Goal: Information Seeking & Learning: Learn about a topic

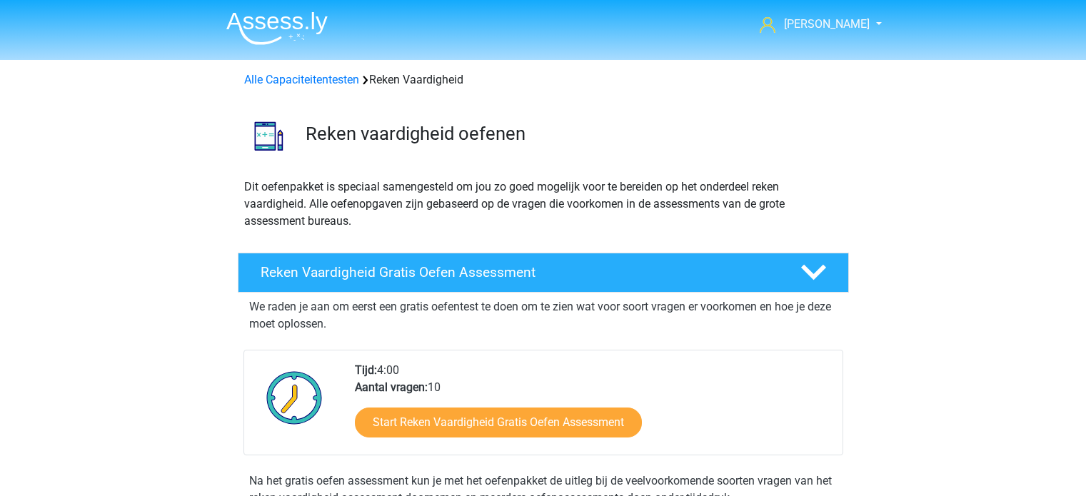
scroll to position [714, 0]
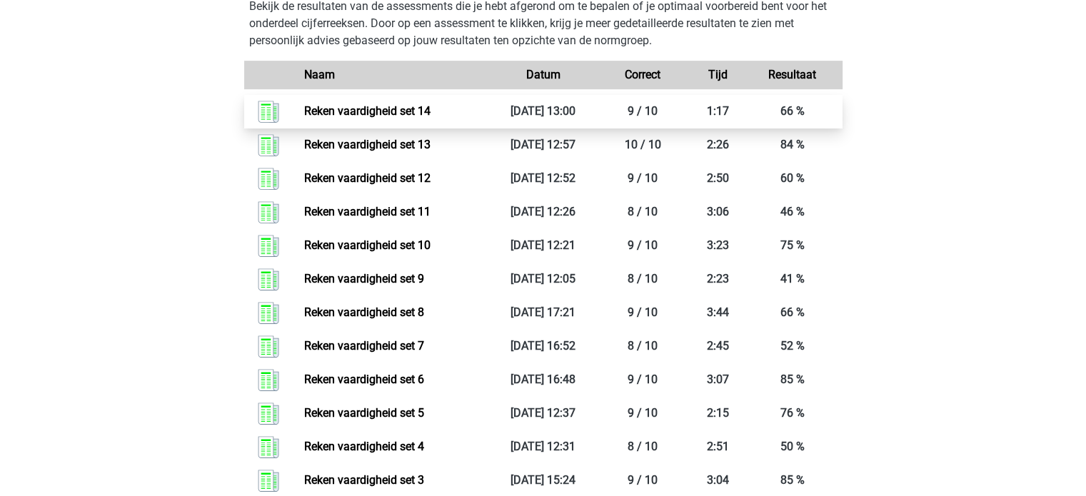
click at [430, 115] on link "Reken vaardigheid set 14" at bounding box center [367, 111] width 126 height 14
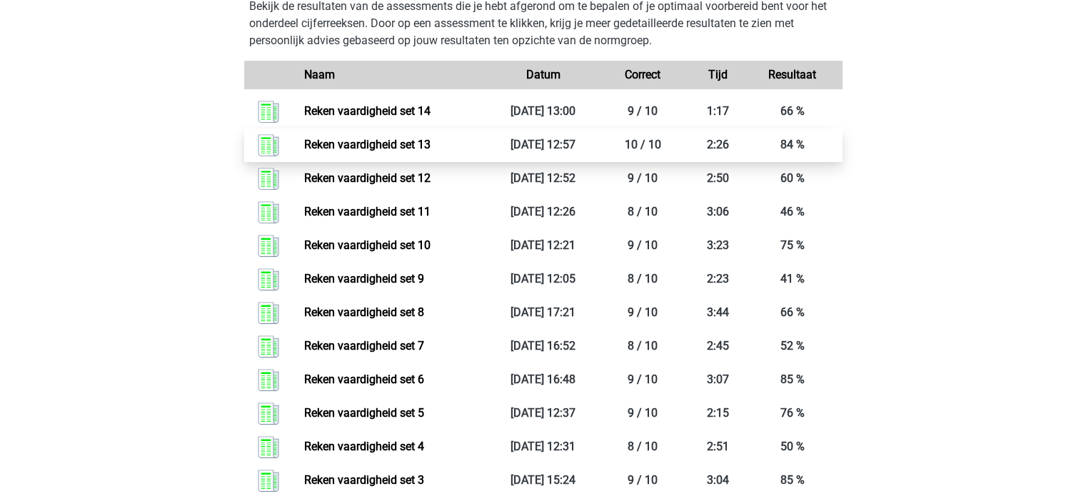
click at [420, 143] on link "Reken vaardigheid set 13" at bounding box center [367, 145] width 126 height 14
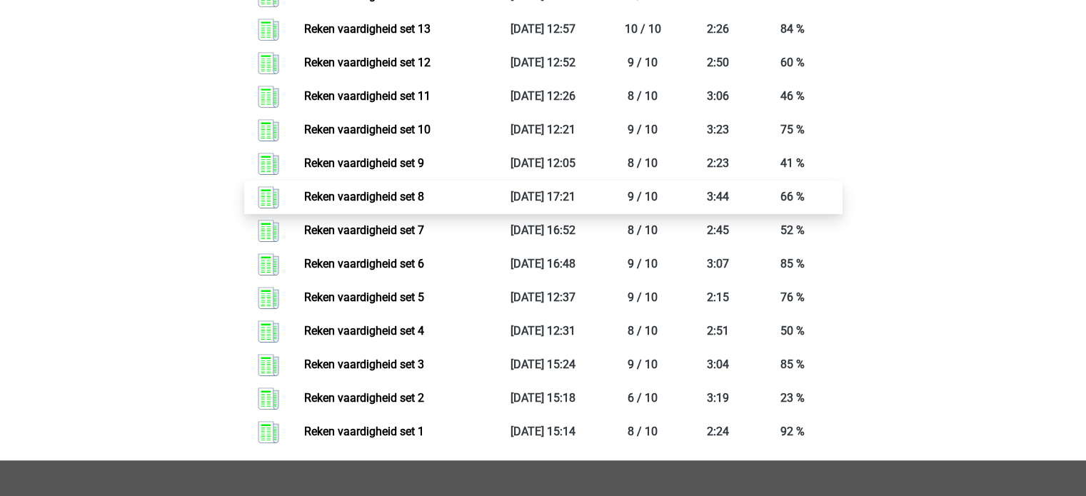
scroll to position [785, 0]
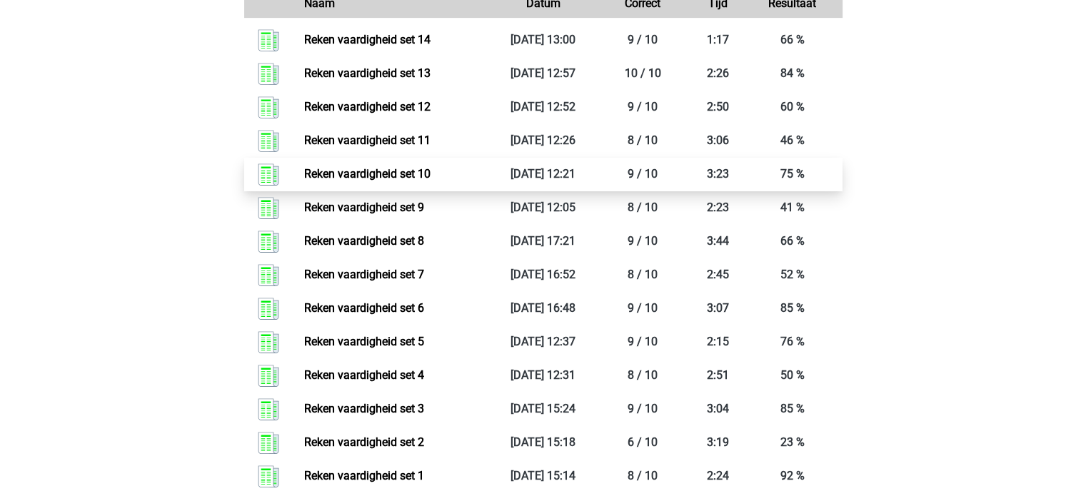
click at [409, 167] on link "Reken vaardigheid set 10" at bounding box center [367, 174] width 126 height 14
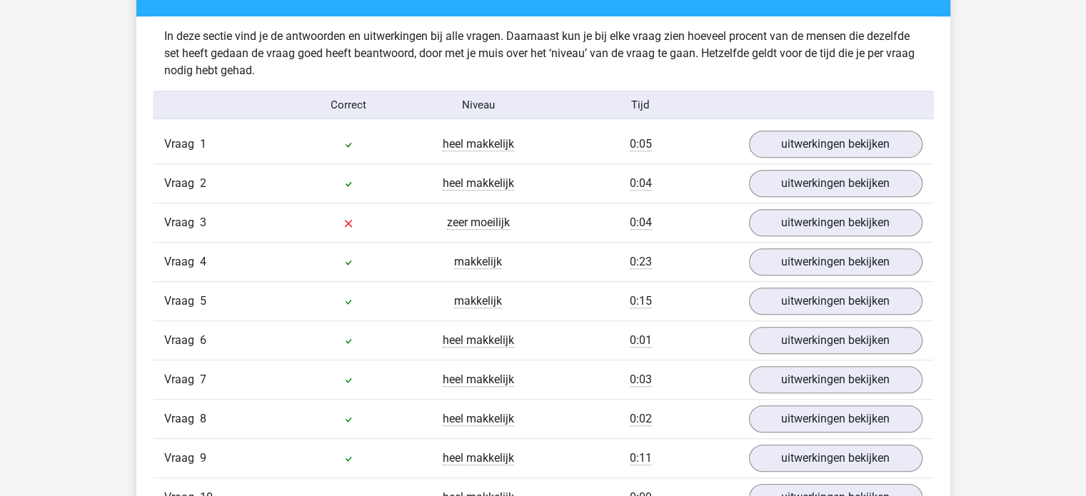
scroll to position [856, 0]
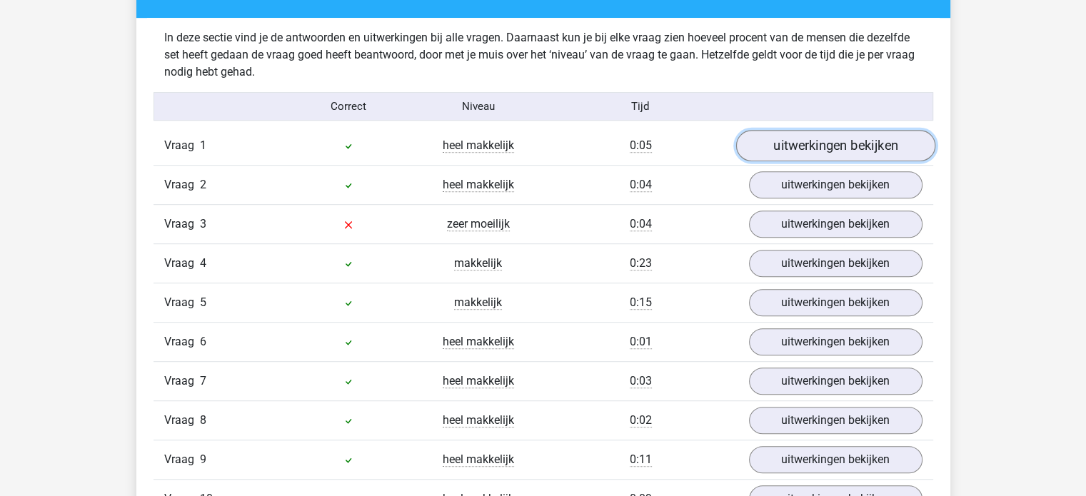
click at [821, 158] on link "uitwerkingen bekijken" at bounding box center [834, 146] width 199 height 31
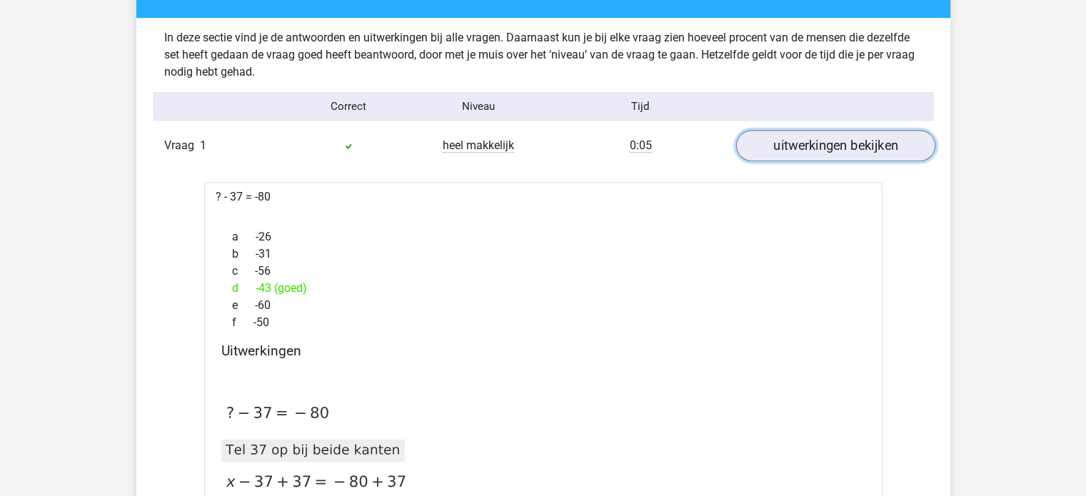
click at [812, 151] on link "uitwerkingen bekijken" at bounding box center [834, 146] width 199 height 31
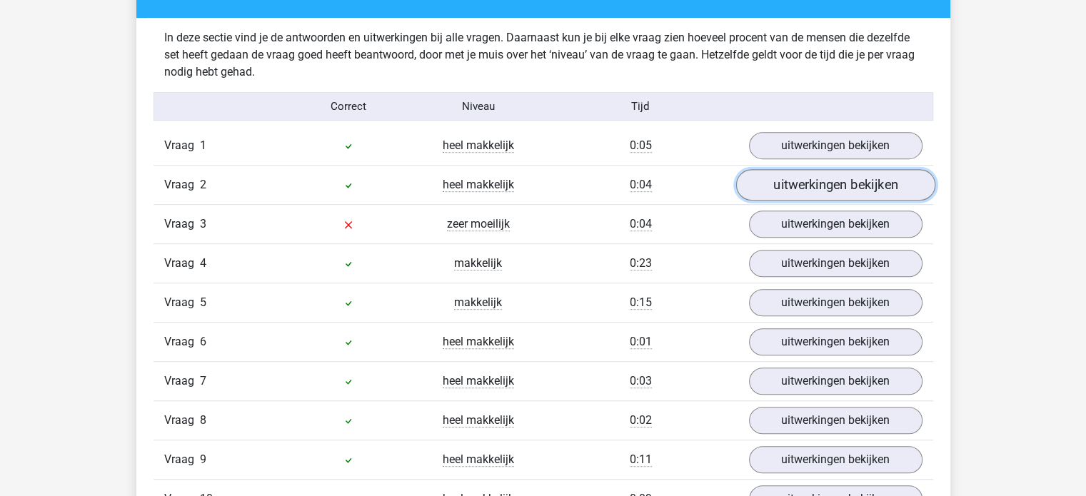
click at [804, 196] on link "uitwerkingen bekijken" at bounding box center [834, 185] width 199 height 31
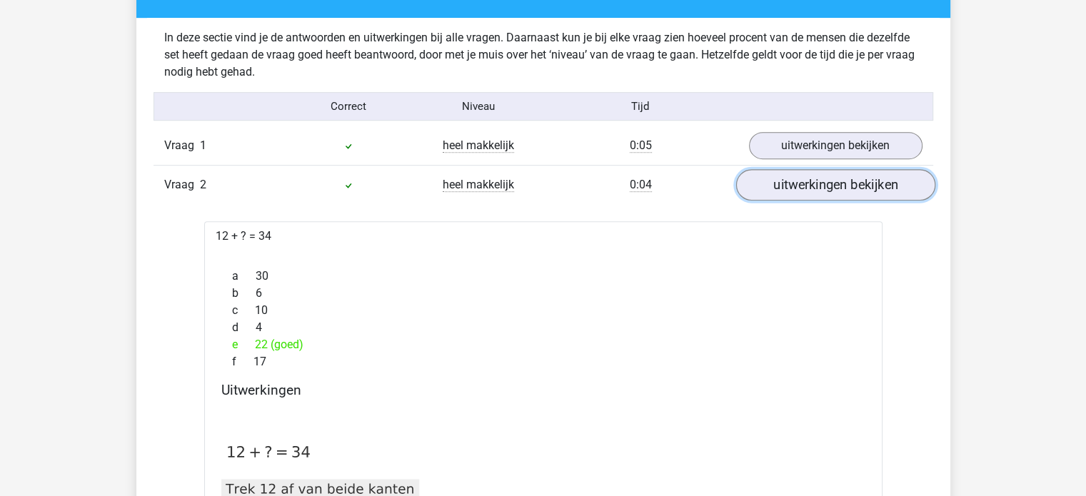
click at [802, 196] on link "uitwerkingen bekijken" at bounding box center [834, 185] width 199 height 31
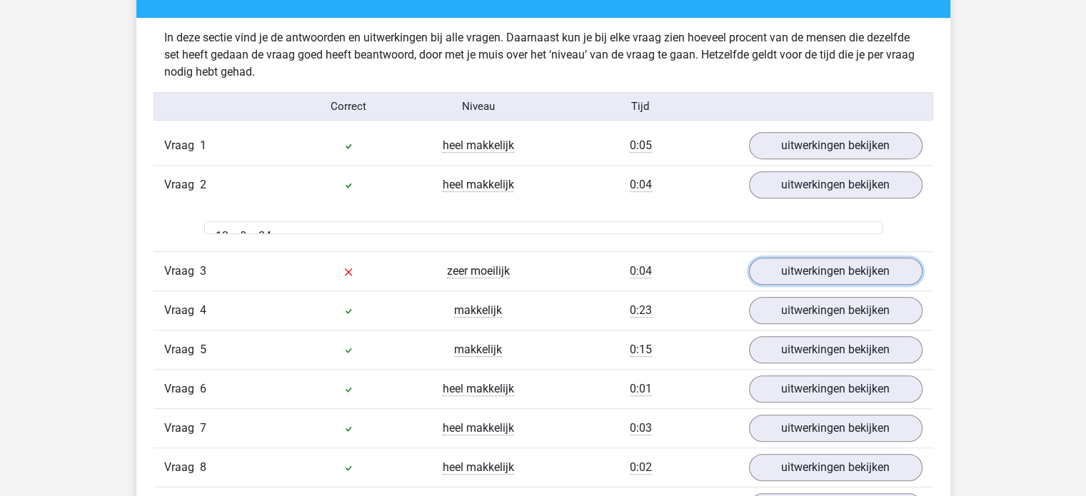
click at [797, 258] on link "uitwerkingen bekijken" at bounding box center [835, 271] width 173 height 27
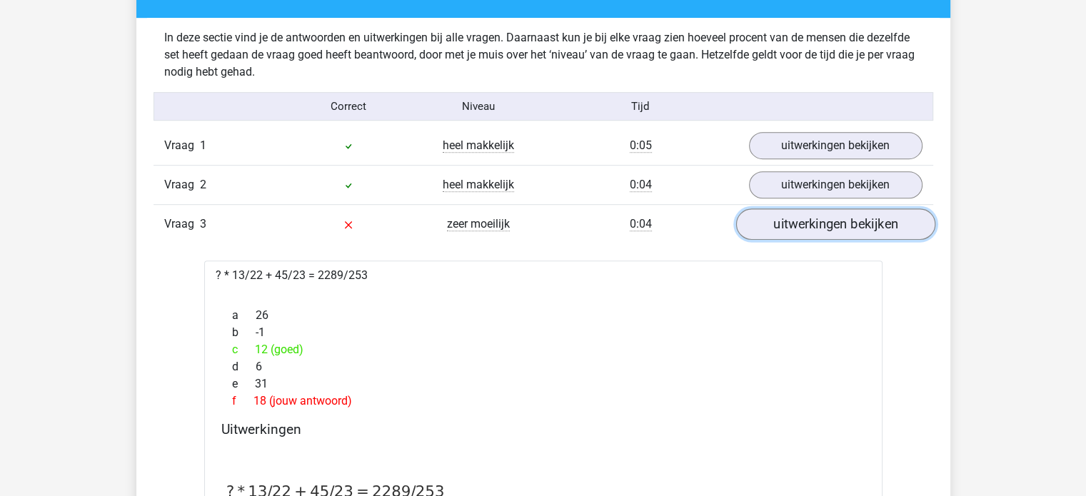
click at [794, 223] on link "uitwerkingen bekijken" at bounding box center [834, 224] width 199 height 31
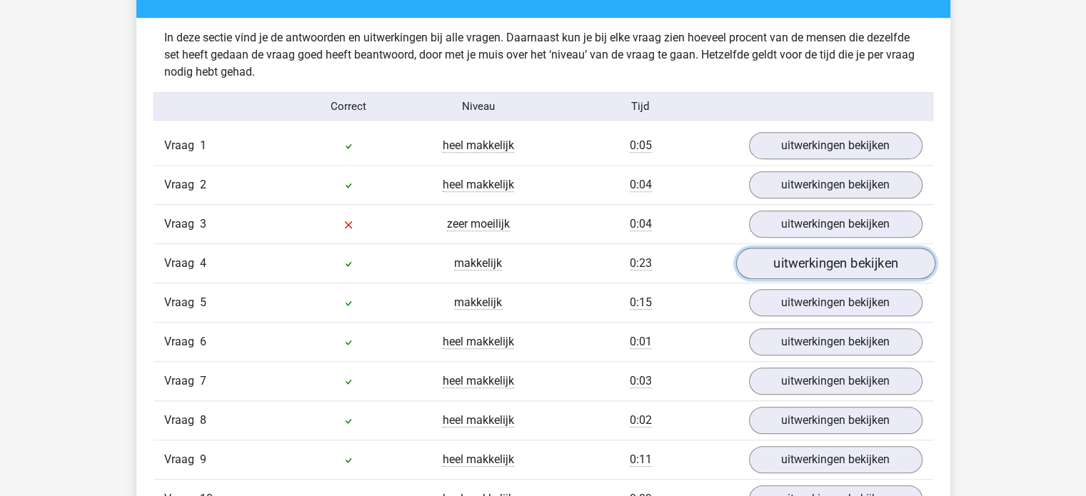
click at [794, 265] on link "uitwerkingen bekijken" at bounding box center [834, 263] width 199 height 31
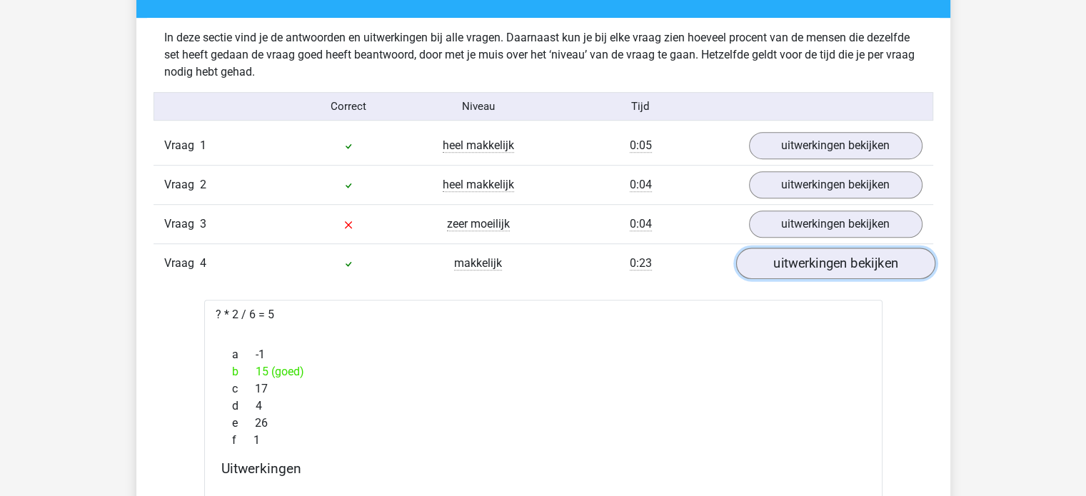
click at [790, 265] on link "uitwerkingen bekijken" at bounding box center [834, 263] width 199 height 31
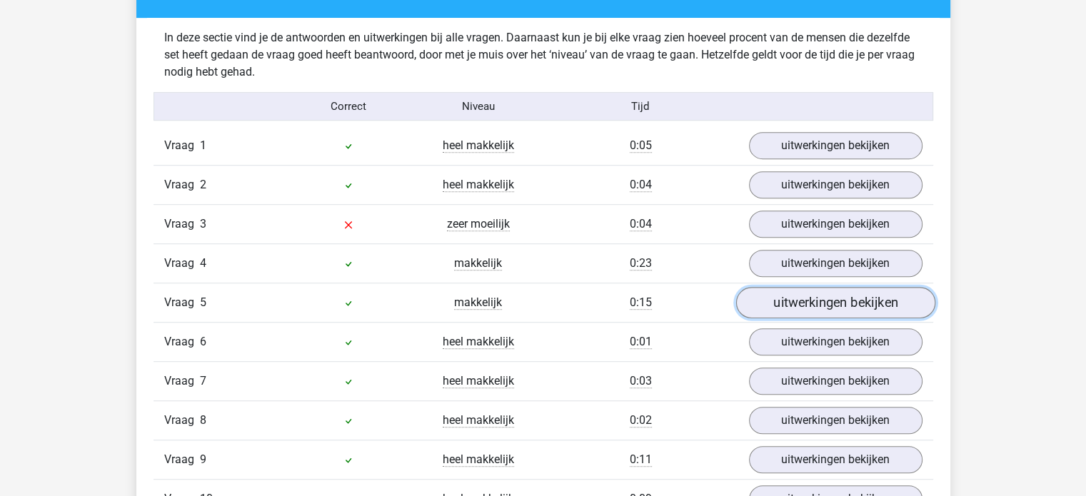
click at [813, 308] on link "uitwerkingen bekijken" at bounding box center [834, 303] width 199 height 31
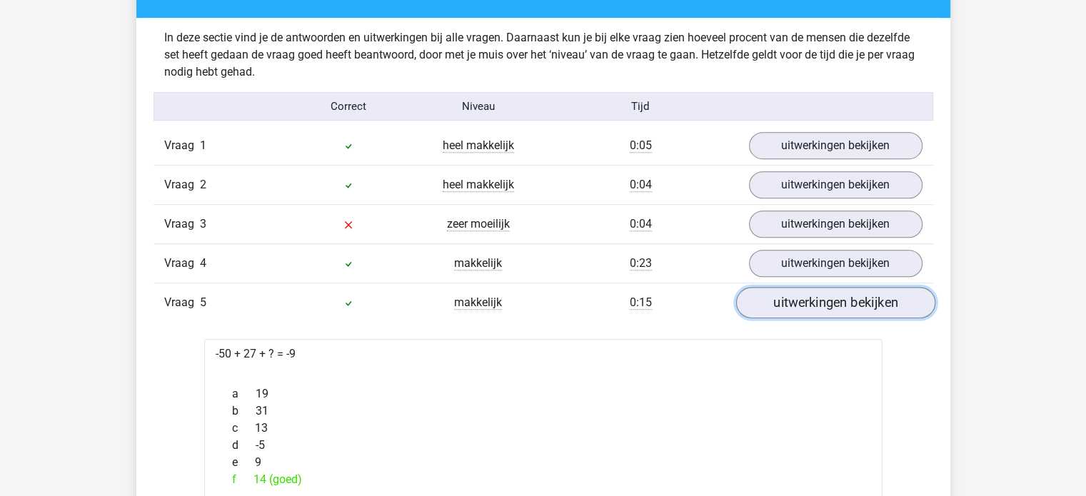
click at [813, 308] on link "uitwerkingen bekijken" at bounding box center [834, 303] width 199 height 31
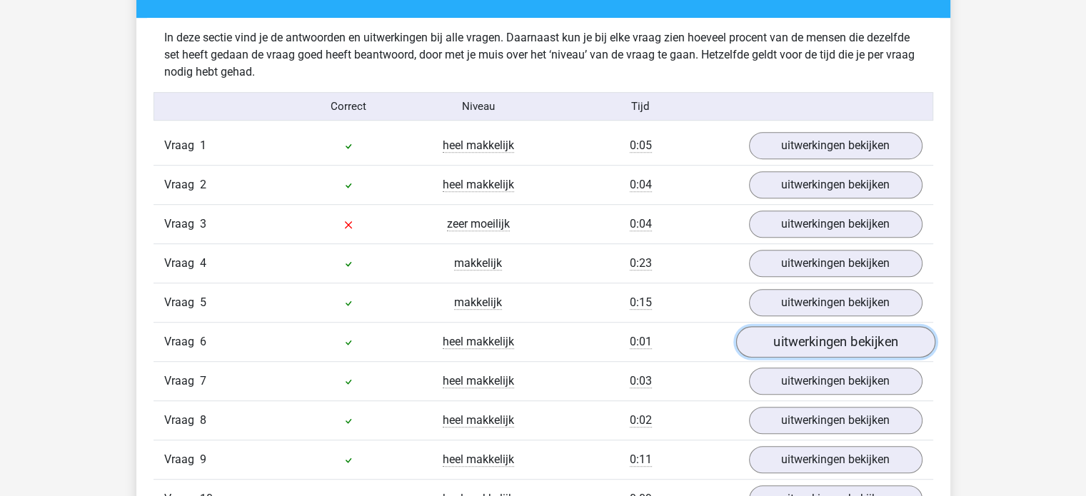
click at [807, 348] on link "uitwerkingen bekijken" at bounding box center [834, 342] width 199 height 31
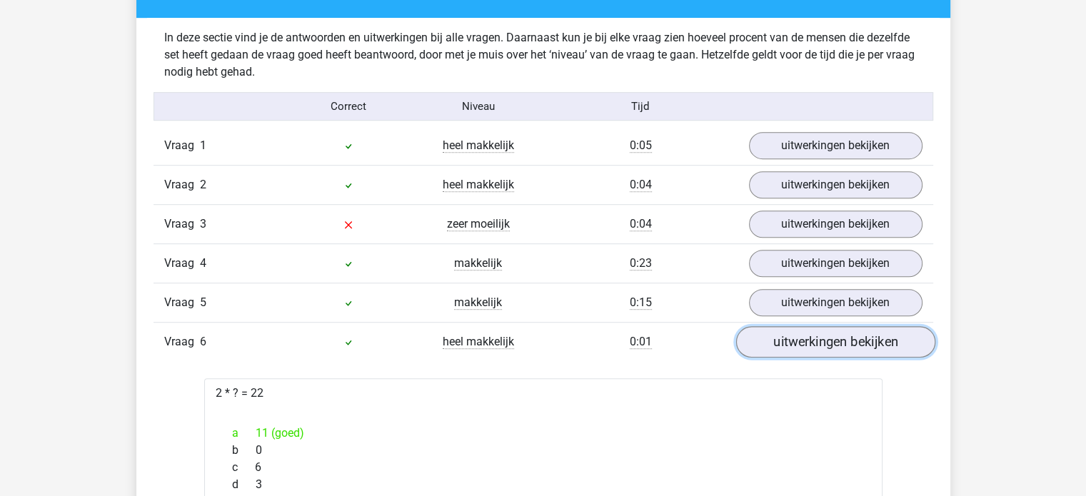
click at [807, 348] on link "uitwerkingen bekijken" at bounding box center [834, 342] width 199 height 31
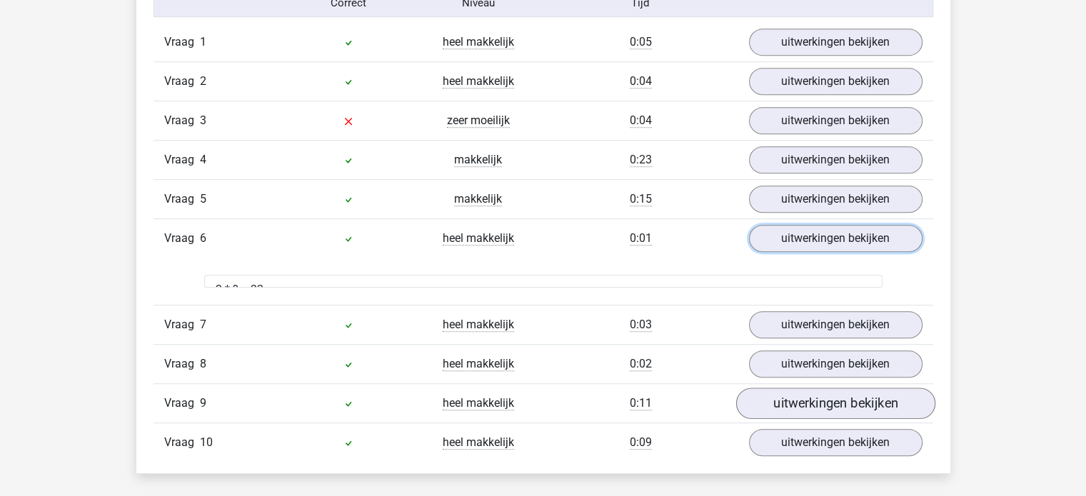
scroll to position [999, 0]
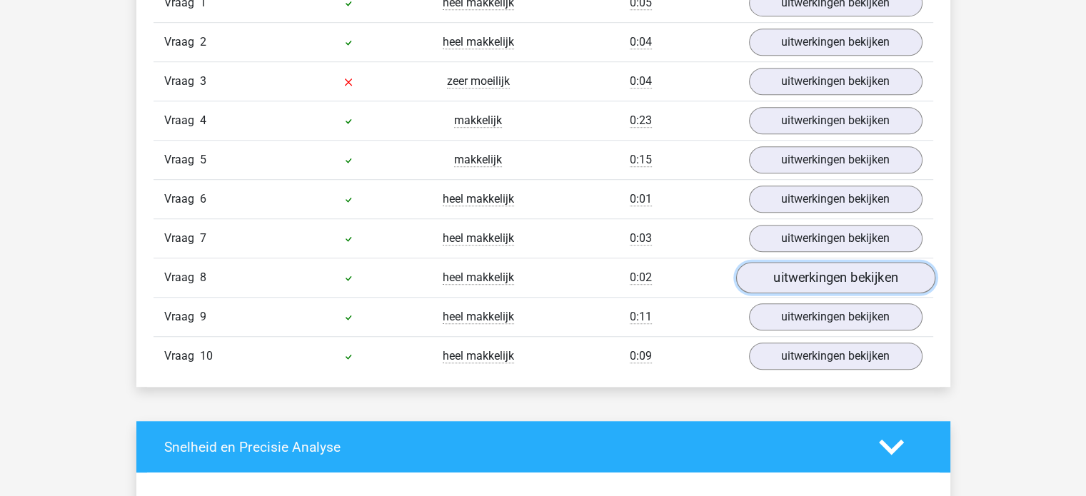
click at [816, 263] on link "uitwerkingen bekijken" at bounding box center [834, 278] width 199 height 31
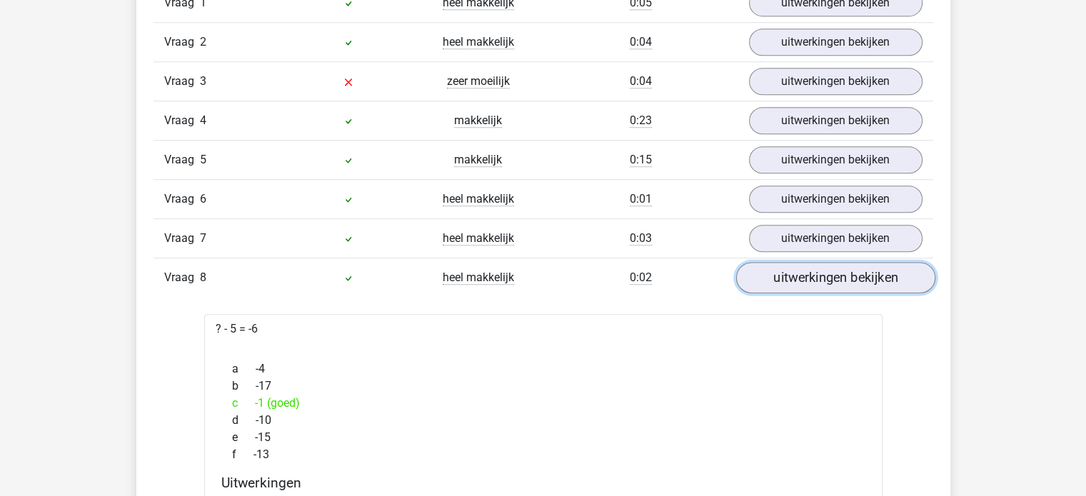
click at [816, 270] on link "uitwerkingen bekijken" at bounding box center [834, 278] width 199 height 31
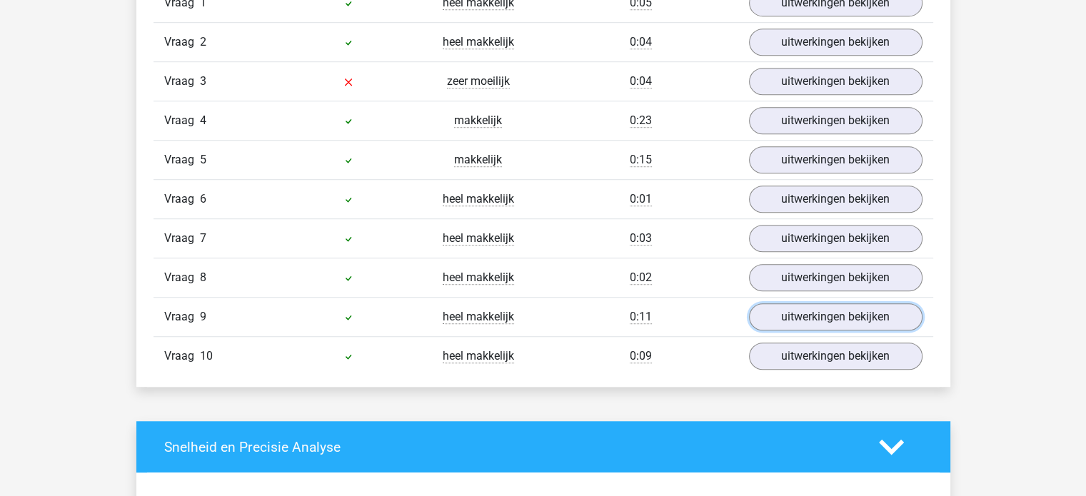
click at [835, 318] on link "uitwerkingen bekijken" at bounding box center [835, 316] width 173 height 27
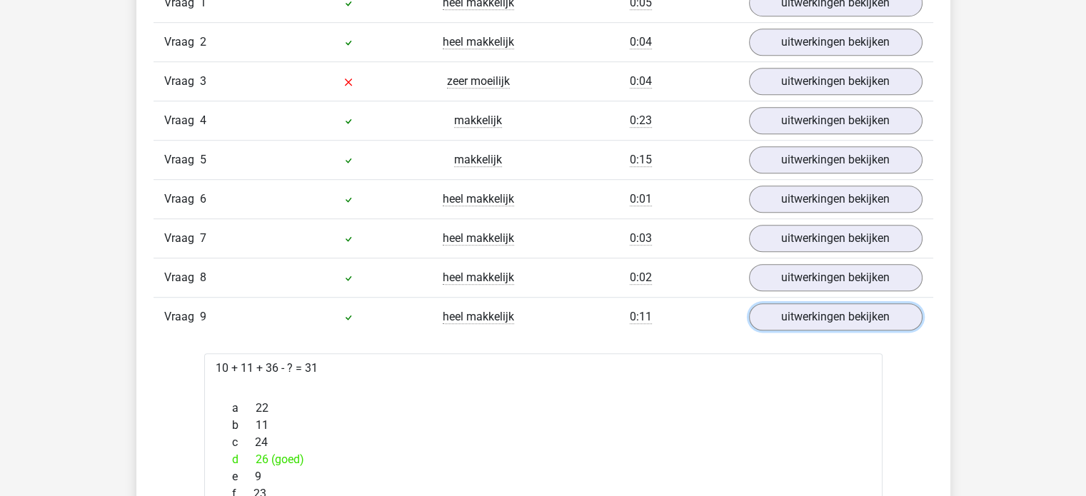
click at [835, 318] on link "uitwerkingen bekijken" at bounding box center [835, 316] width 173 height 27
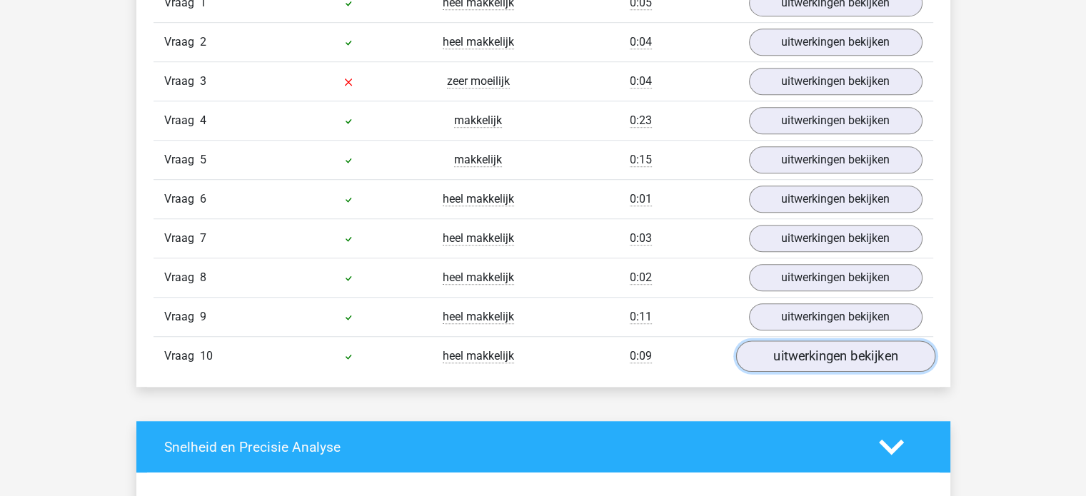
click at [829, 363] on link "uitwerkingen bekijken" at bounding box center [834, 356] width 199 height 31
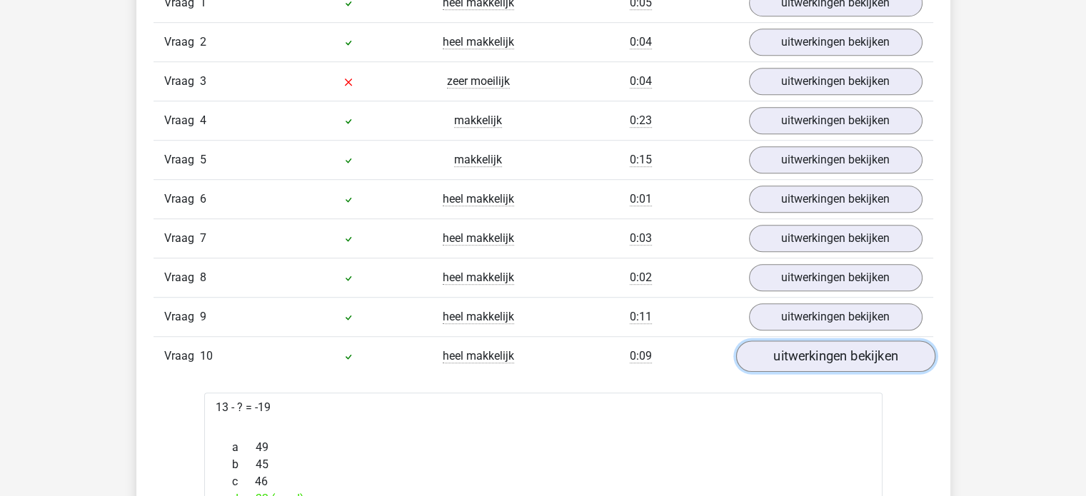
click at [829, 362] on link "uitwerkingen bekijken" at bounding box center [834, 356] width 199 height 31
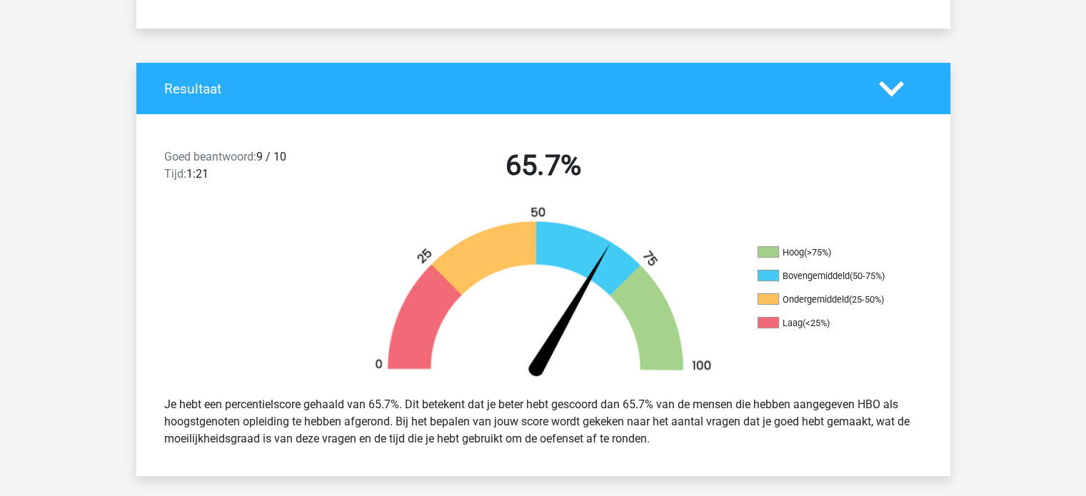
scroll to position [71, 0]
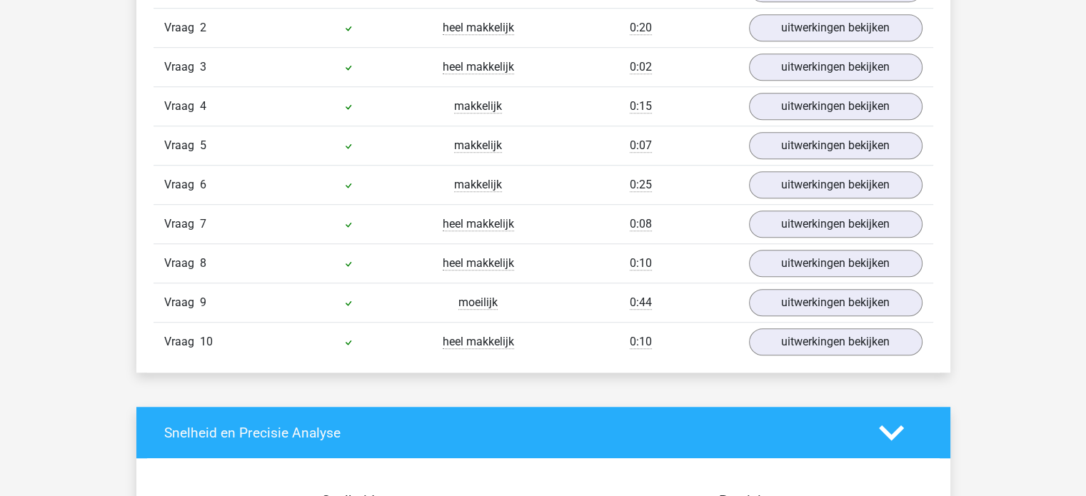
scroll to position [928, 0]
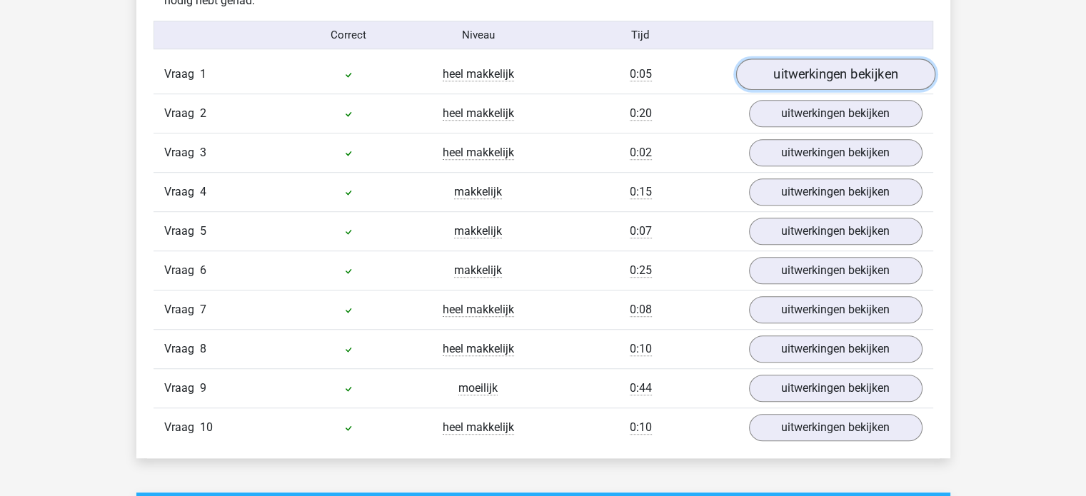
click at [851, 68] on link "uitwerkingen bekijken" at bounding box center [834, 74] width 199 height 31
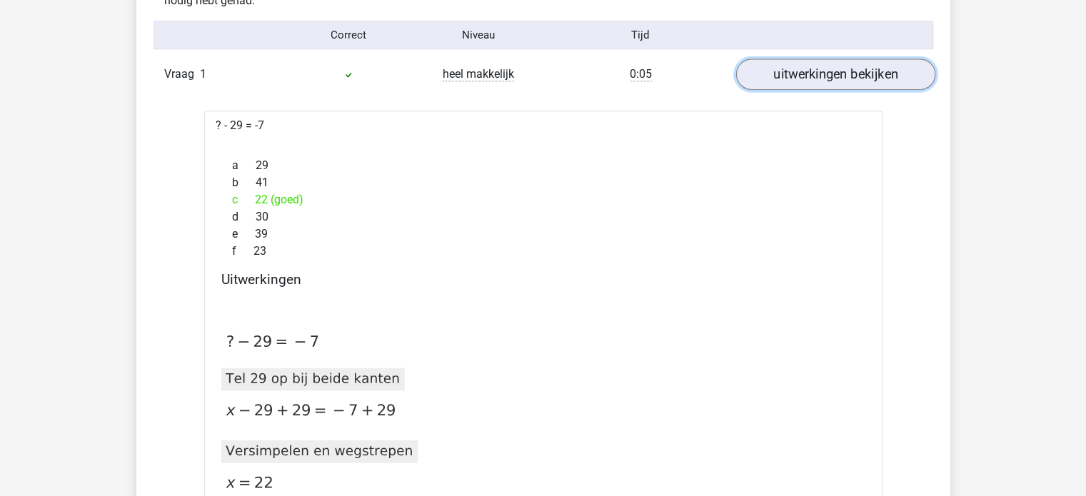
click at [851, 68] on link "uitwerkingen bekijken" at bounding box center [834, 74] width 199 height 31
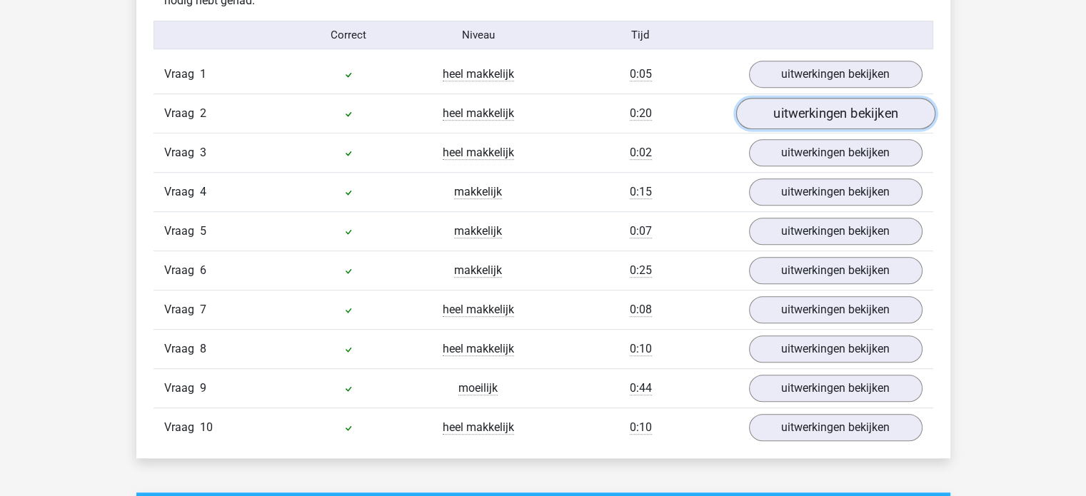
click at [841, 114] on link "uitwerkingen bekijken" at bounding box center [834, 113] width 199 height 31
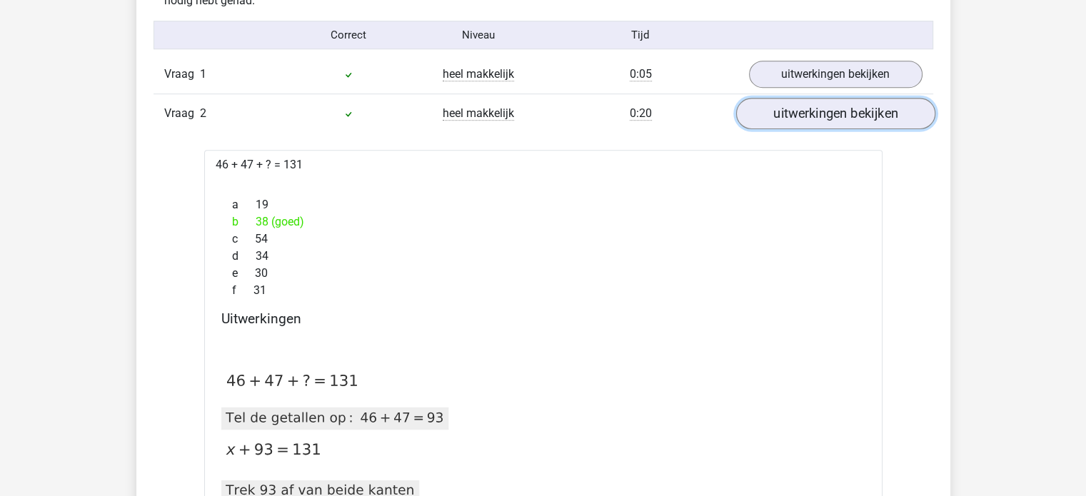
click at [841, 114] on link "uitwerkingen bekijken" at bounding box center [834, 113] width 199 height 31
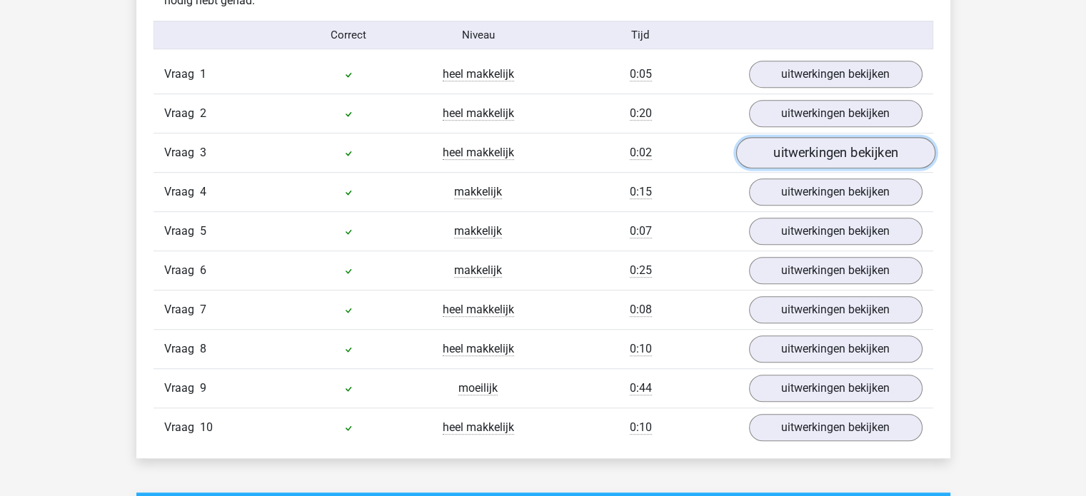
click at [844, 148] on link "uitwerkingen bekijken" at bounding box center [834, 153] width 199 height 31
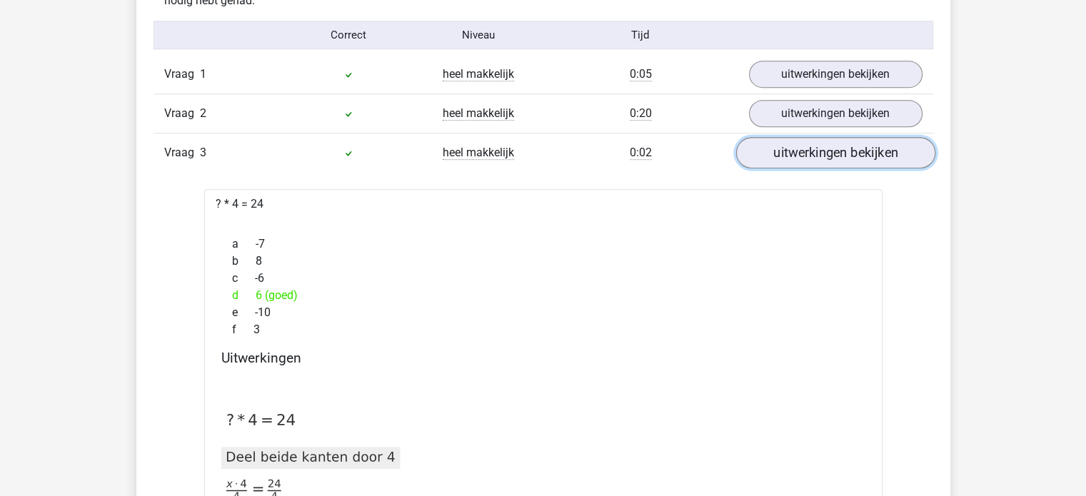
click at [844, 148] on link "uitwerkingen bekijken" at bounding box center [834, 153] width 199 height 31
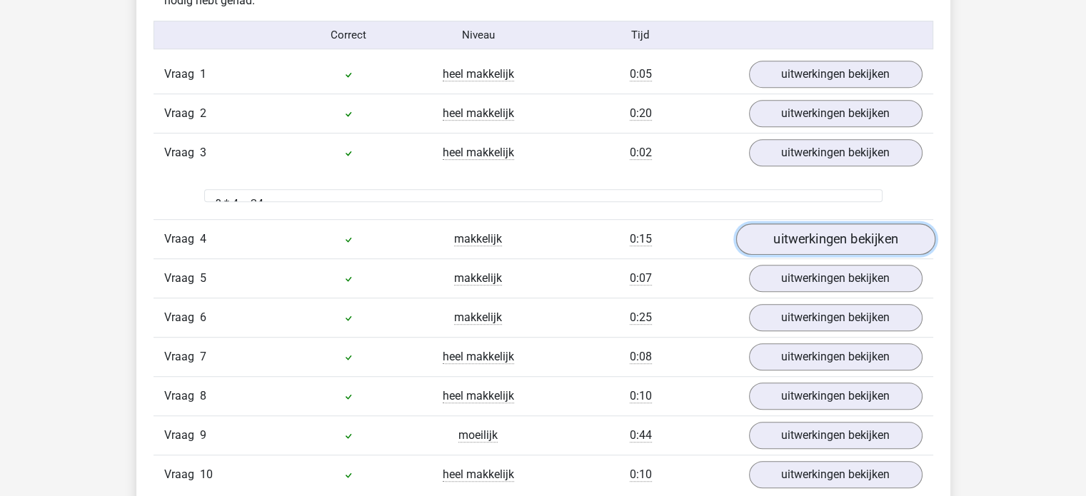
click at [835, 224] on link "uitwerkingen bekijken" at bounding box center [834, 239] width 199 height 31
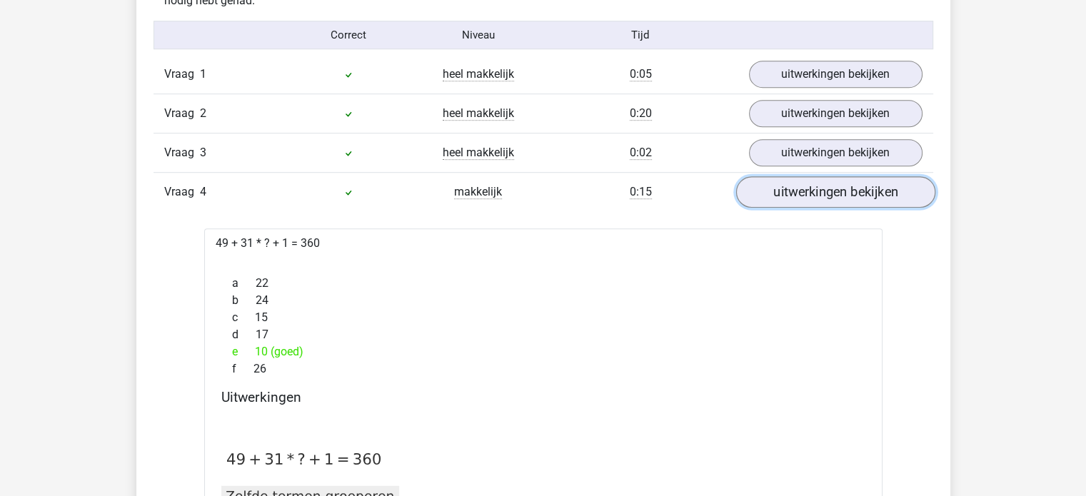
click at [834, 184] on link "uitwerkingen bekijken" at bounding box center [834, 192] width 199 height 31
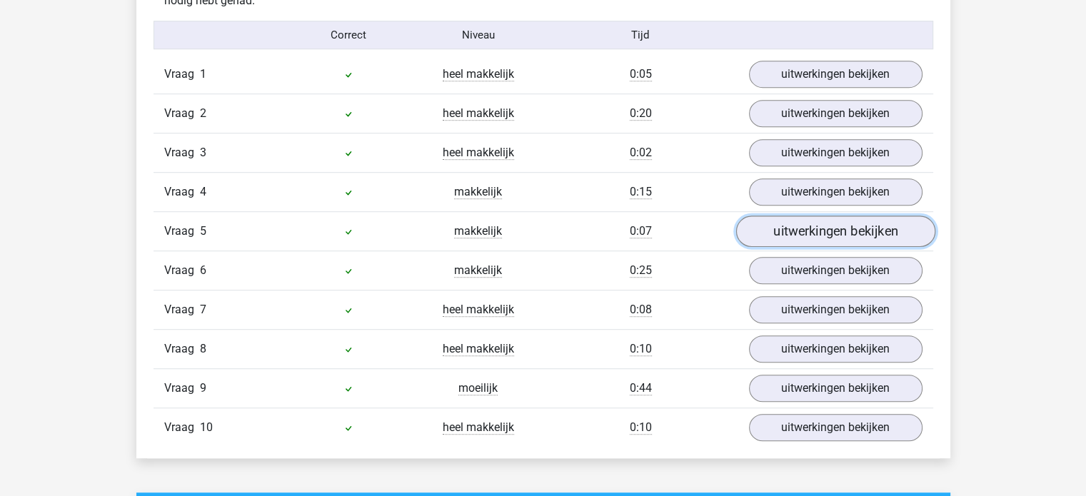
click at [838, 222] on link "uitwerkingen bekijken" at bounding box center [834, 231] width 199 height 31
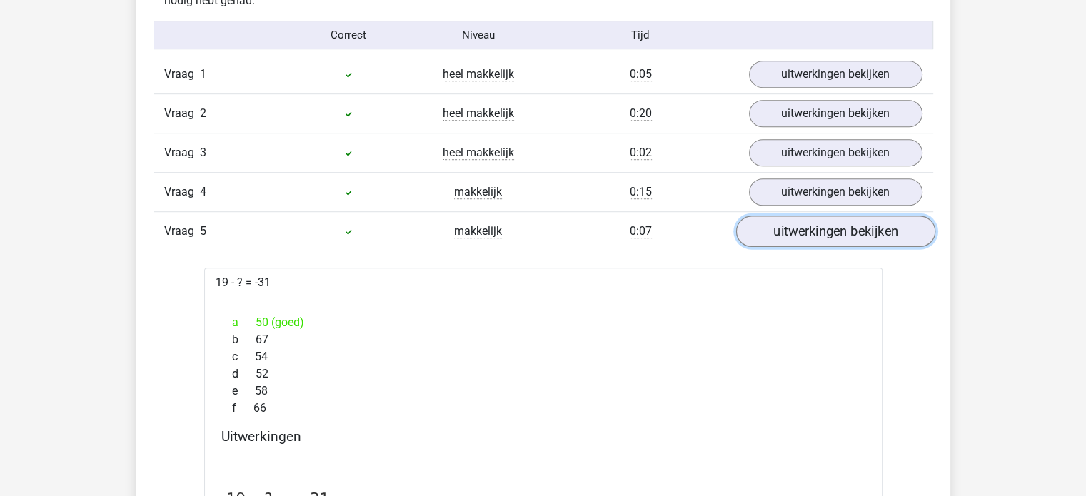
click at [838, 222] on link "uitwerkingen bekijken" at bounding box center [834, 231] width 199 height 31
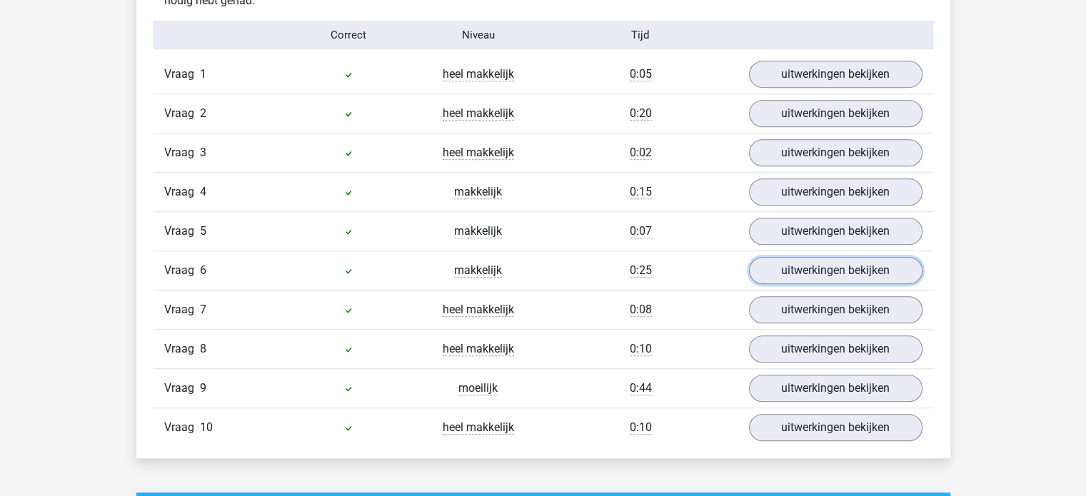
click at [849, 267] on link "uitwerkingen bekijken" at bounding box center [835, 270] width 173 height 27
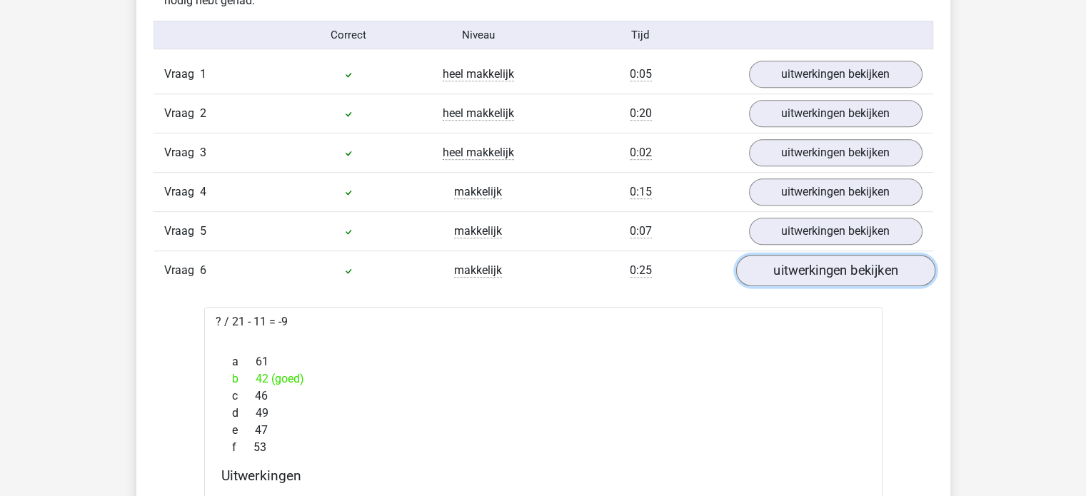
click at [844, 270] on link "uitwerkingen bekijken" at bounding box center [834, 270] width 199 height 31
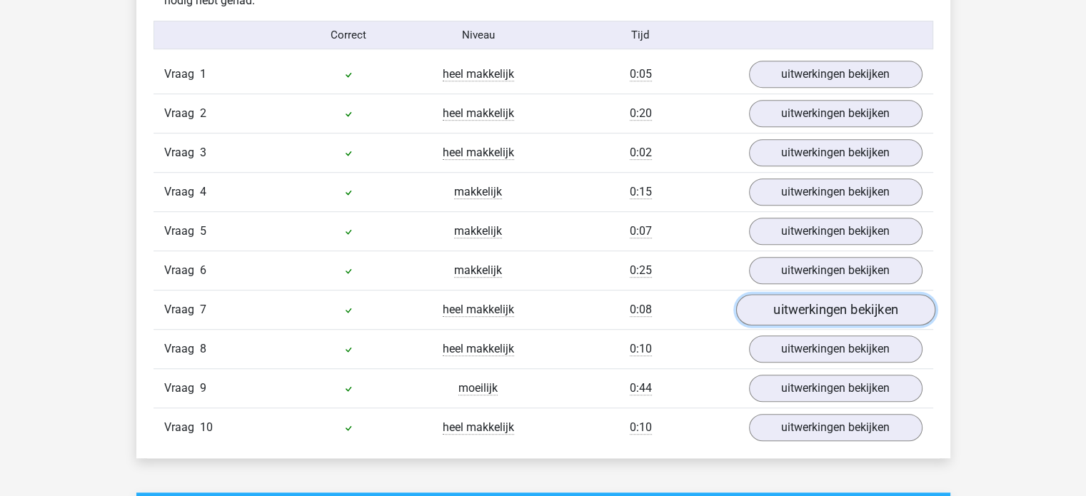
click at [841, 302] on link "uitwerkingen bekijken" at bounding box center [834, 310] width 199 height 31
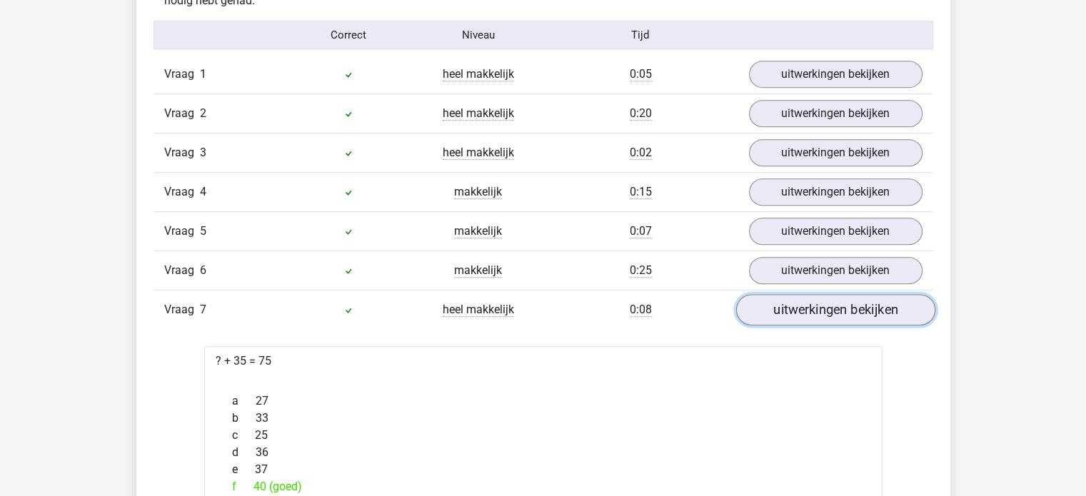
click at [839, 305] on link "uitwerkingen bekijken" at bounding box center [834, 310] width 199 height 31
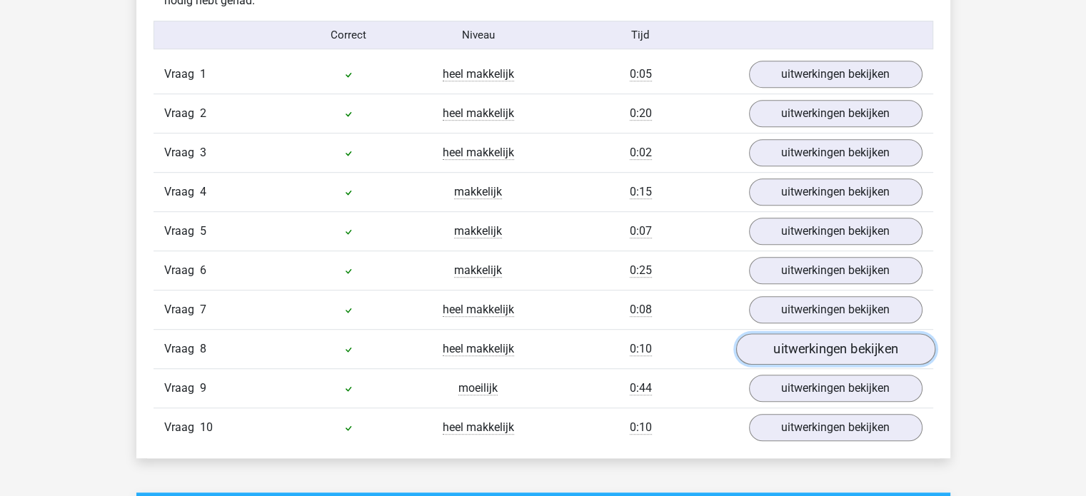
click at [834, 340] on link "uitwerkingen bekijken" at bounding box center [834, 349] width 199 height 31
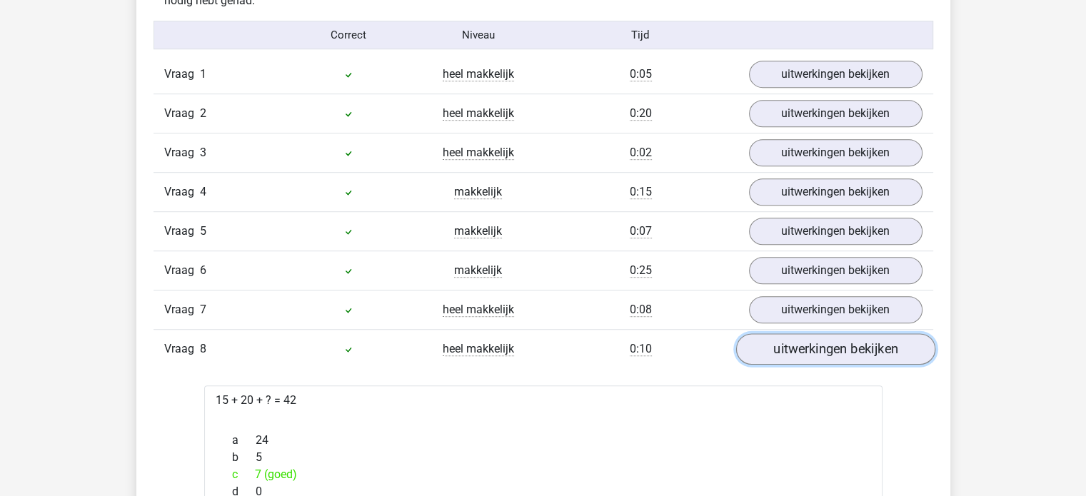
click at [825, 349] on link "uitwerkingen bekijken" at bounding box center [834, 349] width 199 height 31
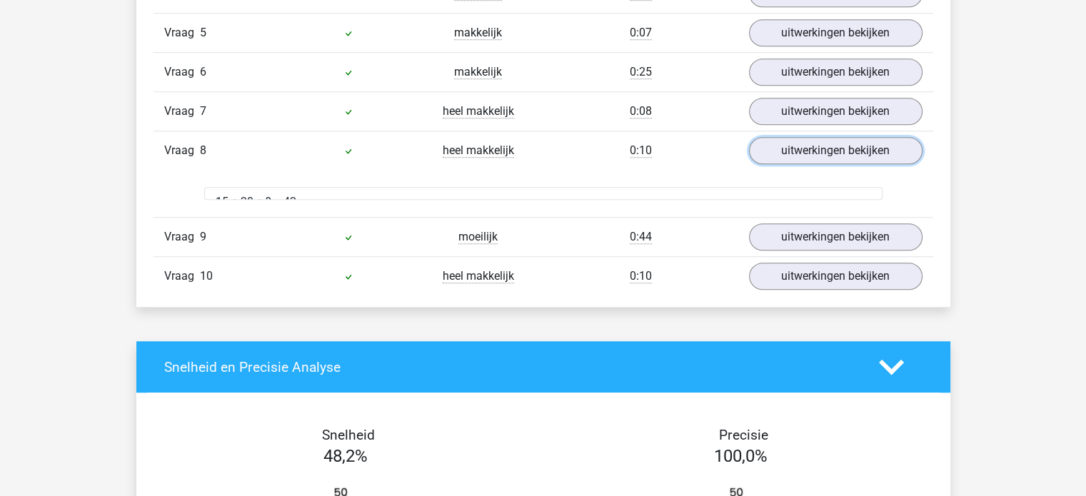
scroll to position [1142, 0]
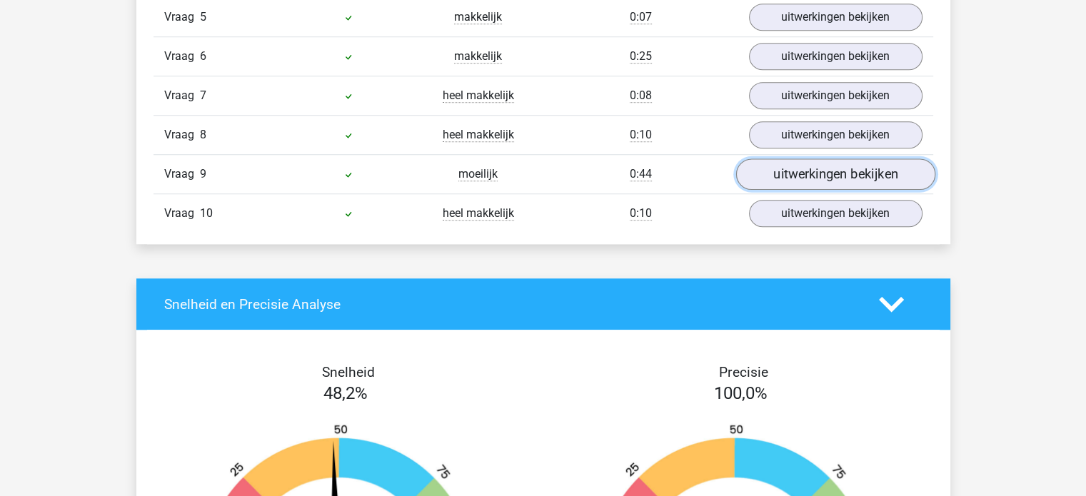
click at [829, 172] on link "uitwerkingen bekijken" at bounding box center [834, 174] width 199 height 31
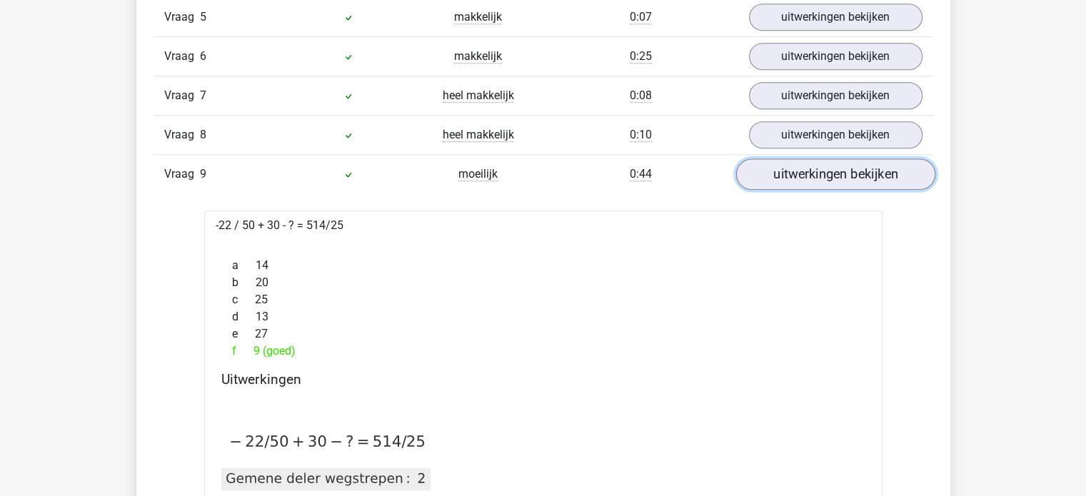
click at [829, 172] on link "uitwerkingen bekijken" at bounding box center [834, 174] width 199 height 31
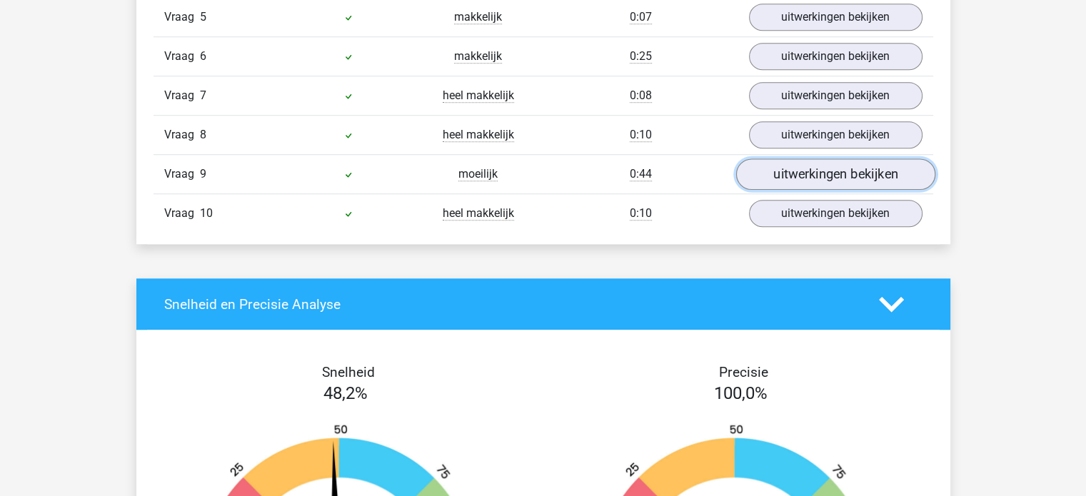
click at [829, 172] on link "uitwerkingen bekijken" at bounding box center [834, 174] width 199 height 31
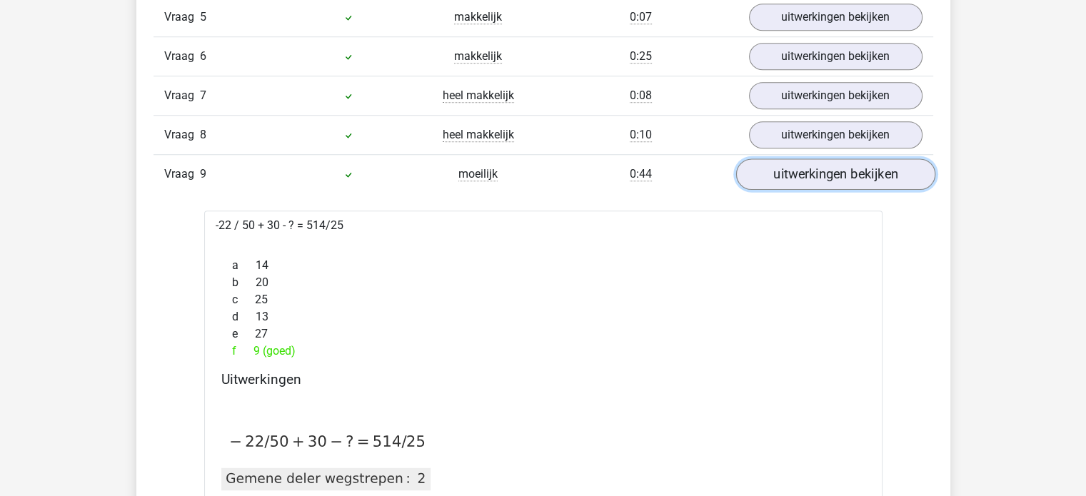
click at [829, 172] on link "uitwerkingen bekijken" at bounding box center [834, 174] width 199 height 31
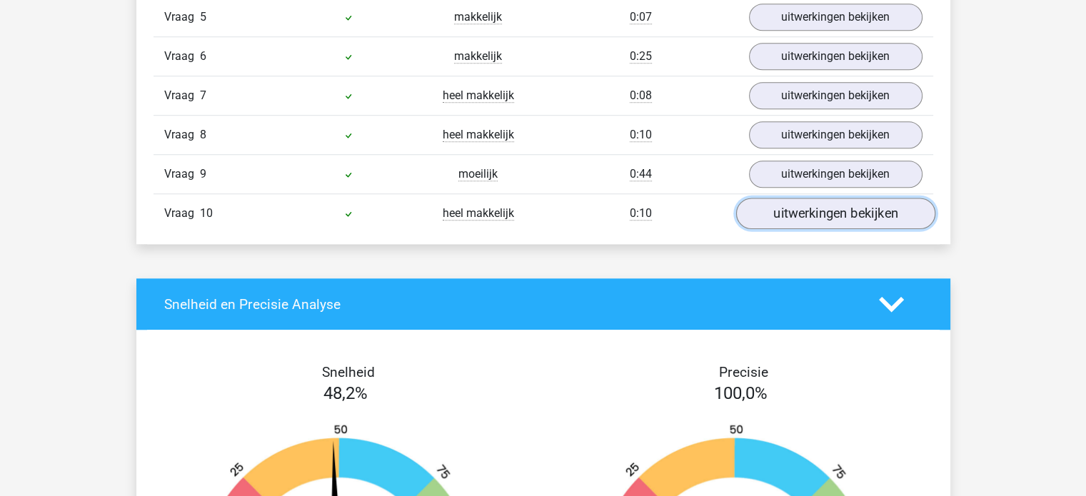
click at [829, 219] on link "uitwerkingen bekijken" at bounding box center [834, 213] width 199 height 31
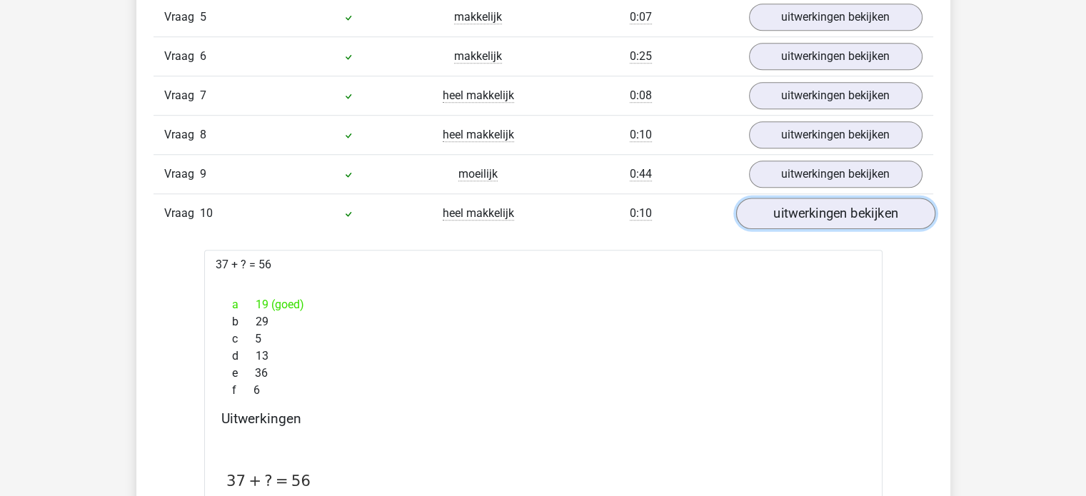
click at [829, 219] on link "uitwerkingen bekijken" at bounding box center [834, 213] width 199 height 31
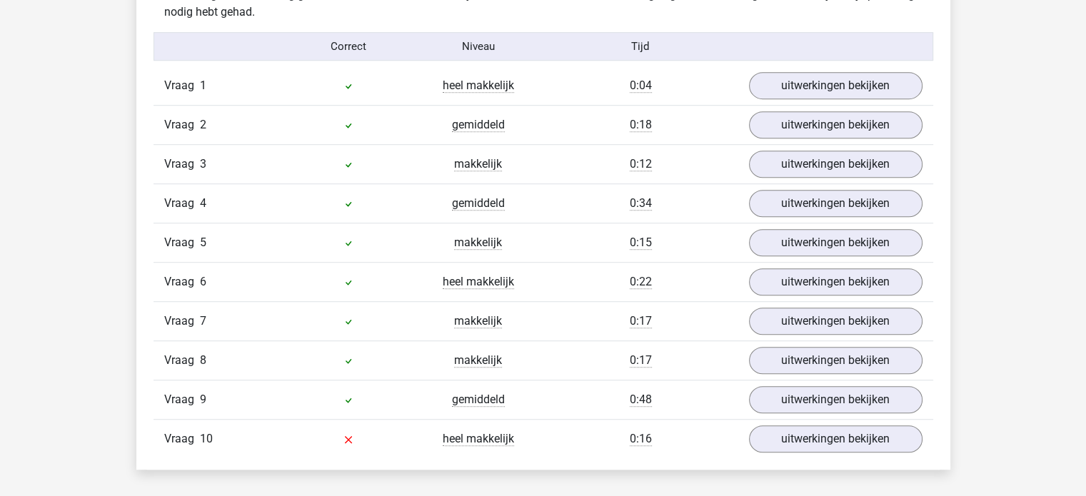
scroll to position [928, 0]
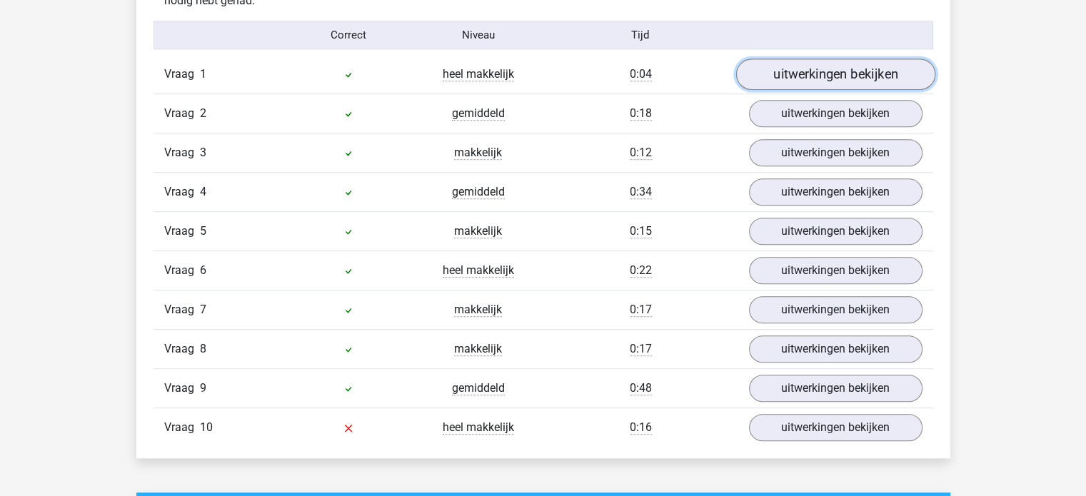
click at [823, 80] on link "uitwerkingen bekijken" at bounding box center [834, 74] width 199 height 31
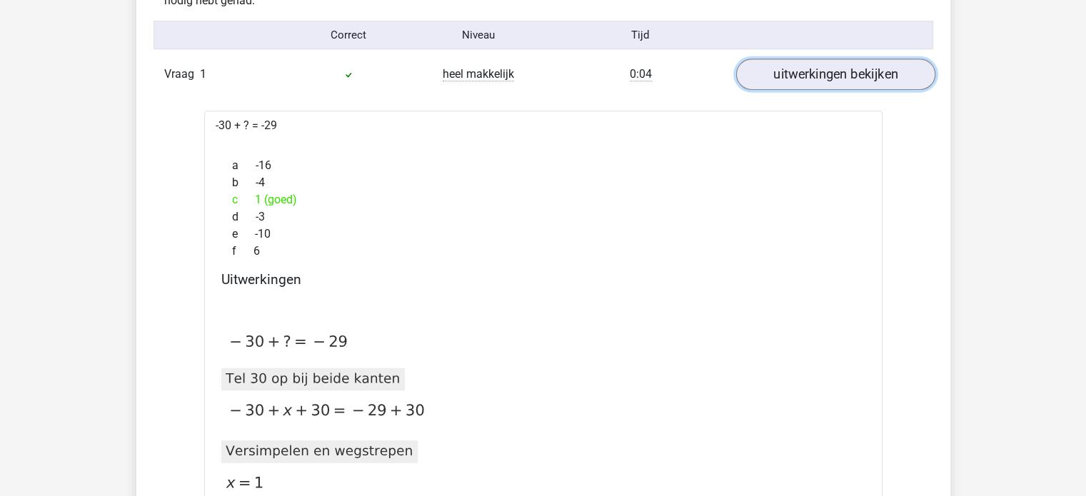
click at [823, 80] on link "uitwerkingen bekijken" at bounding box center [834, 74] width 199 height 31
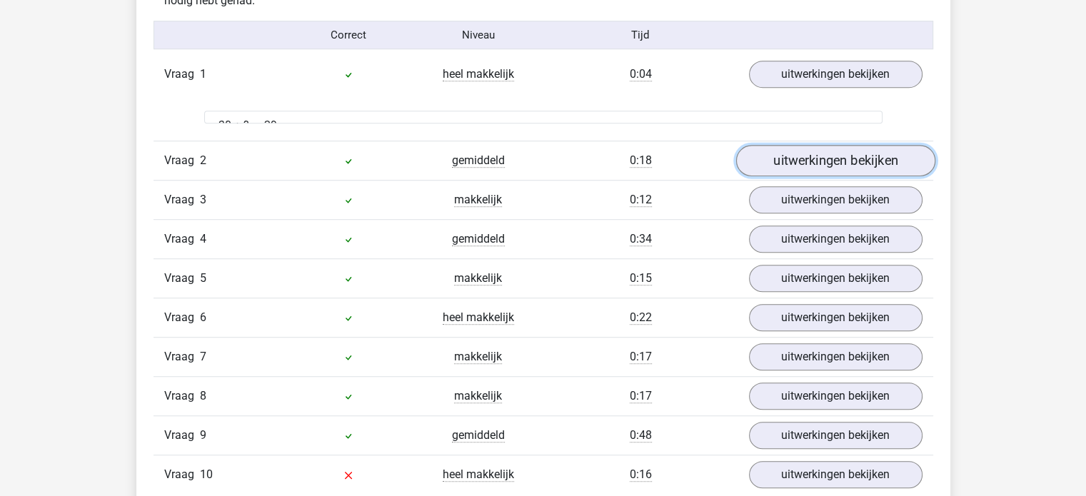
click at [826, 146] on link "uitwerkingen bekijken" at bounding box center [834, 161] width 199 height 31
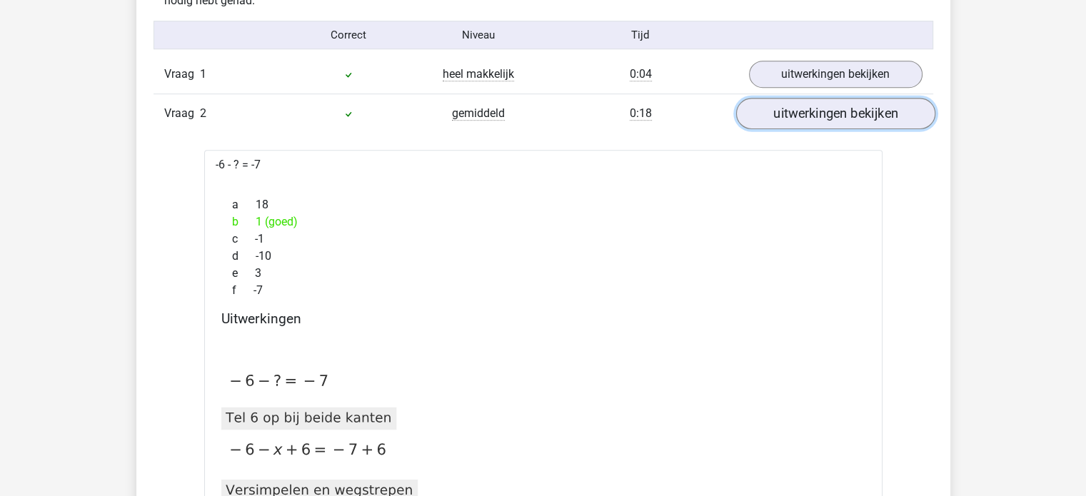
click at [826, 114] on link "uitwerkingen bekijken" at bounding box center [834, 113] width 199 height 31
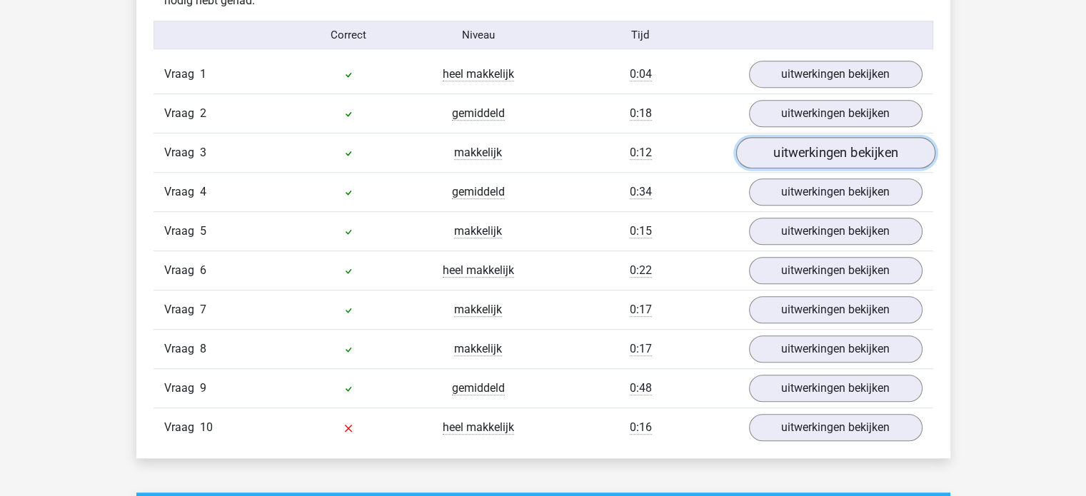
click at [828, 151] on link "uitwerkingen bekijken" at bounding box center [834, 153] width 199 height 31
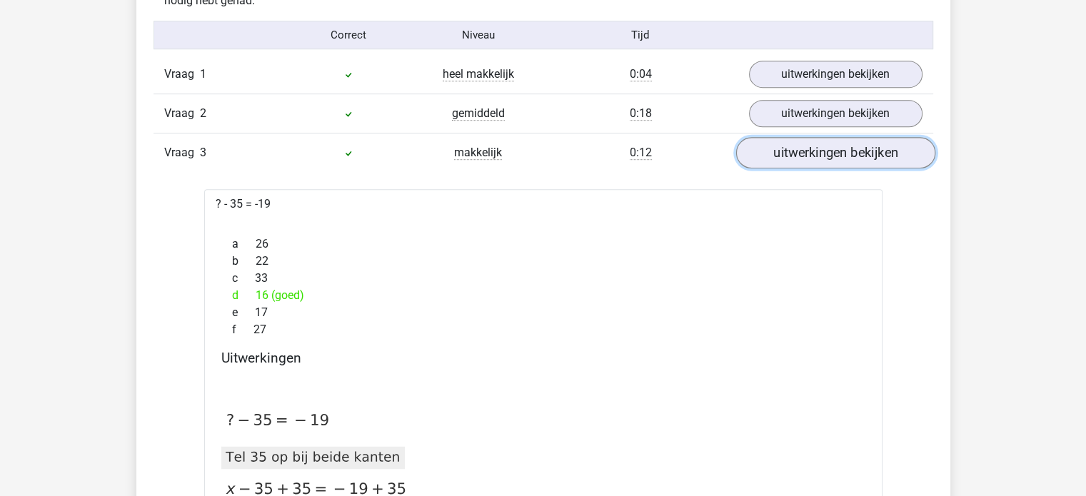
click at [828, 151] on link "uitwerkingen bekijken" at bounding box center [834, 153] width 199 height 31
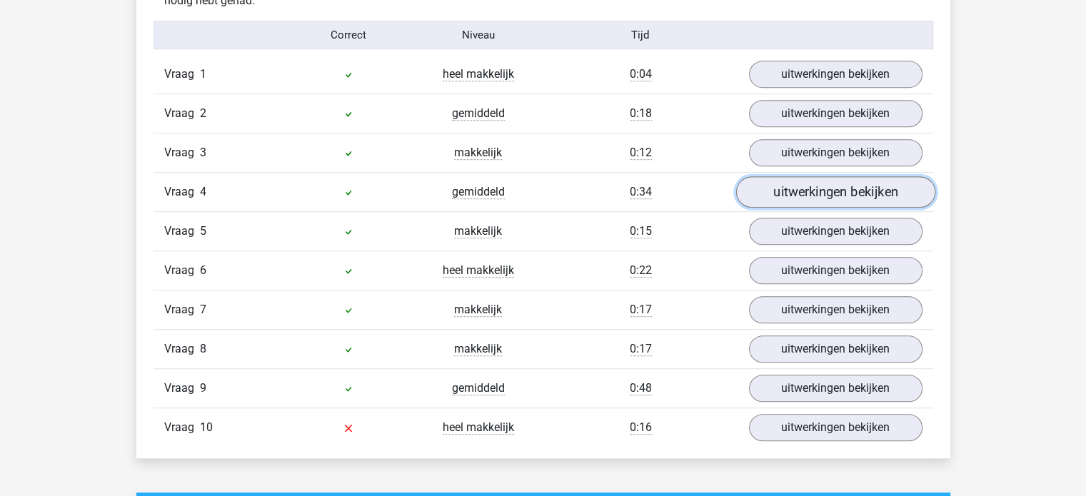
click at [832, 188] on link "uitwerkingen bekijken" at bounding box center [834, 192] width 199 height 31
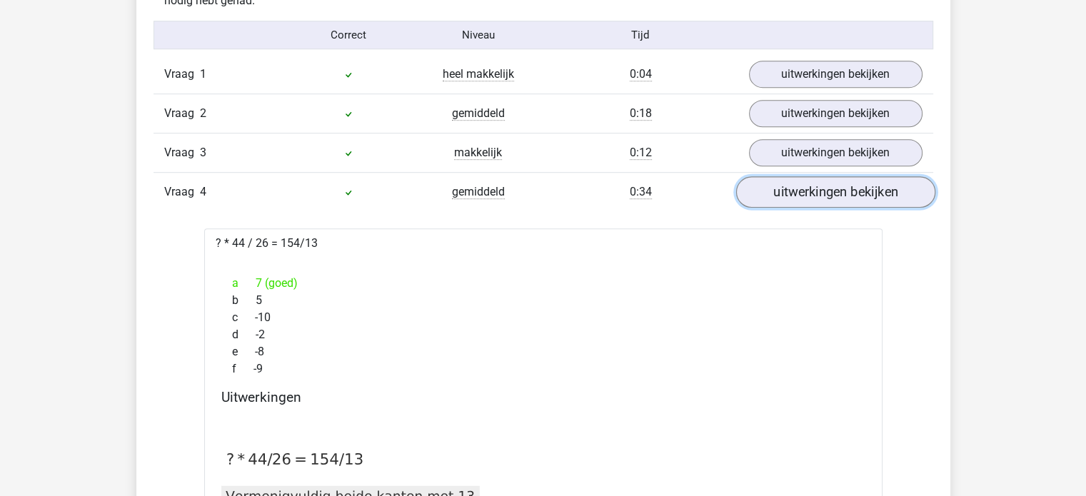
click at [832, 188] on link "uitwerkingen bekijken" at bounding box center [834, 192] width 199 height 31
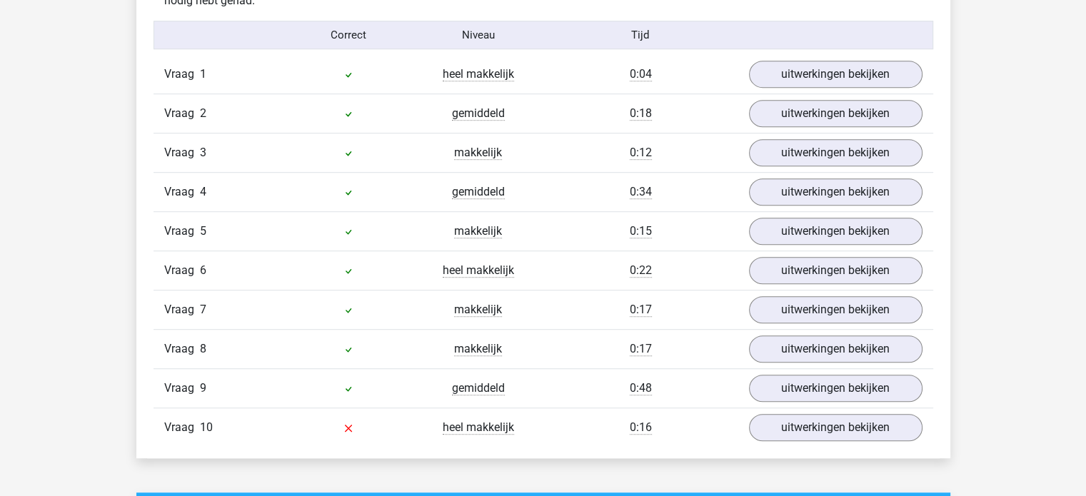
click at [831, 213] on div "Vraag 5 makkelijk 0:15 uitwerkingen bekijken" at bounding box center [542, 230] width 779 height 39
click at [826, 227] on link "uitwerkingen bekijken" at bounding box center [834, 231] width 199 height 31
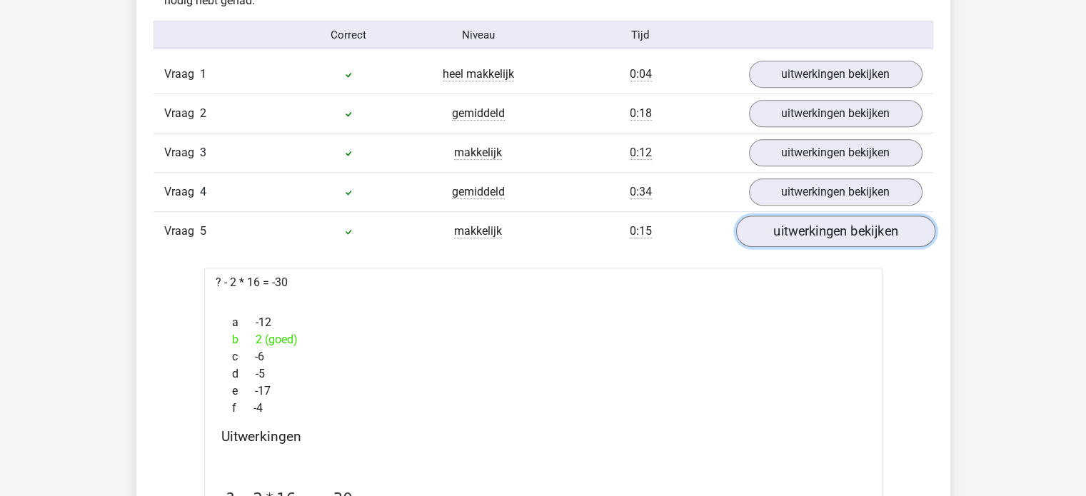
click at [826, 227] on link "uitwerkingen bekijken" at bounding box center [834, 231] width 199 height 31
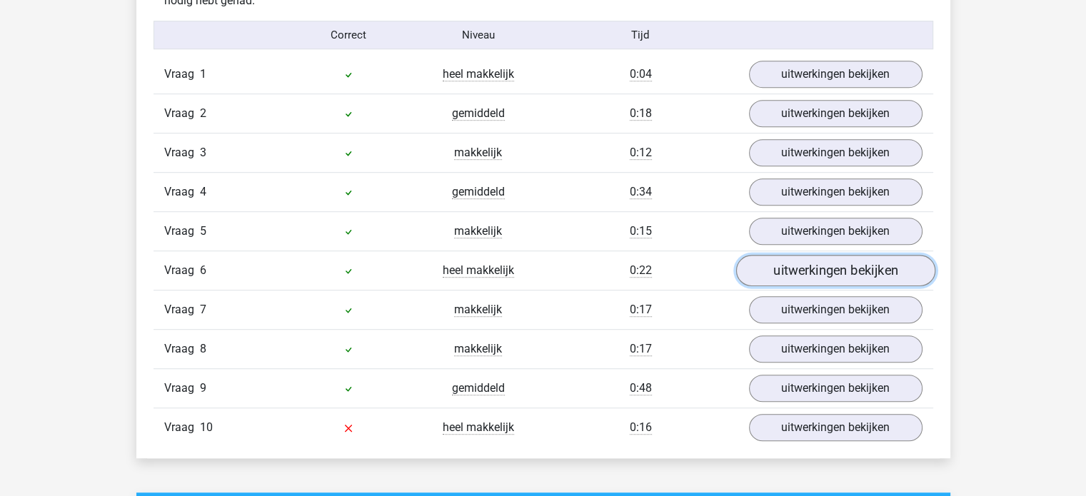
click at [818, 268] on link "uitwerkingen bekijken" at bounding box center [834, 270] width 199 height 31
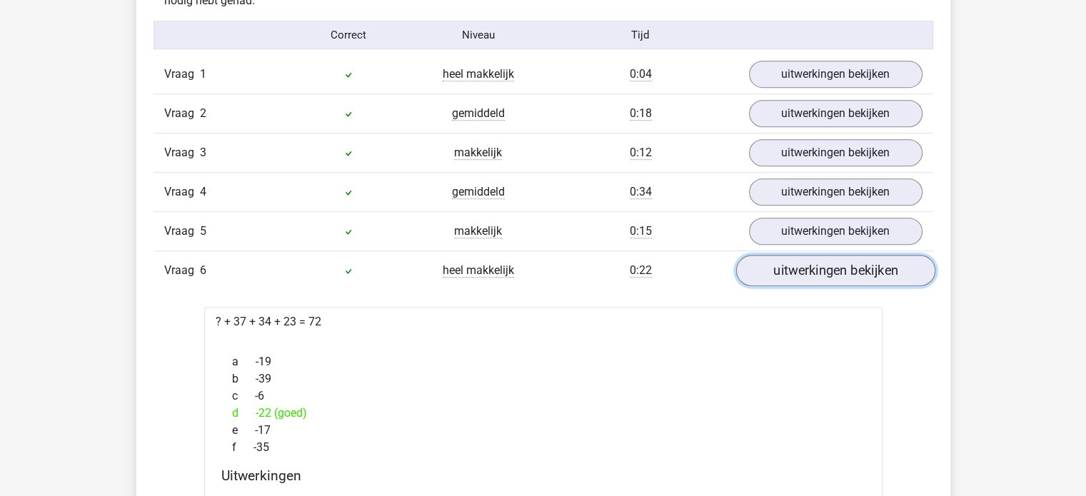
click at [818, 268] on link "uitwerkingen bekijken" at bounding box center [834, 270] width 199 height 31
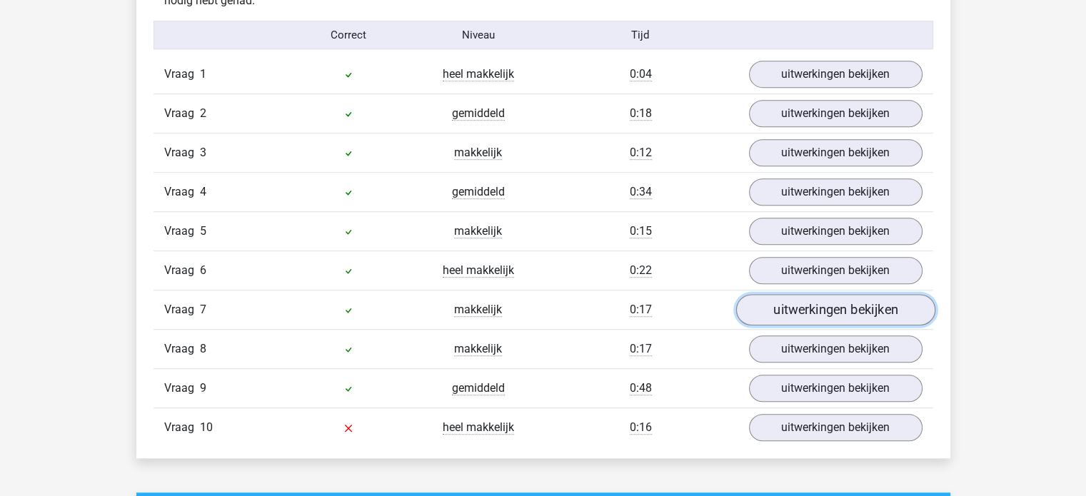
click at [806, 307] on link "uitwerkingen bekijken" at bounding box center [834, 310] width 199 height 31
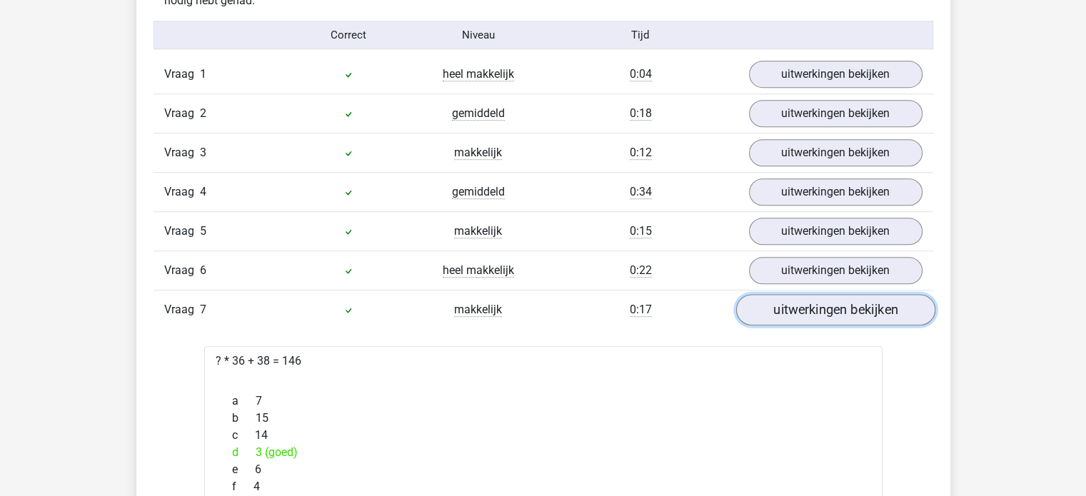
click at [802, 305] on link "uitwerkingen bekijken" at bounding box center [834, 310] width 199 height 31
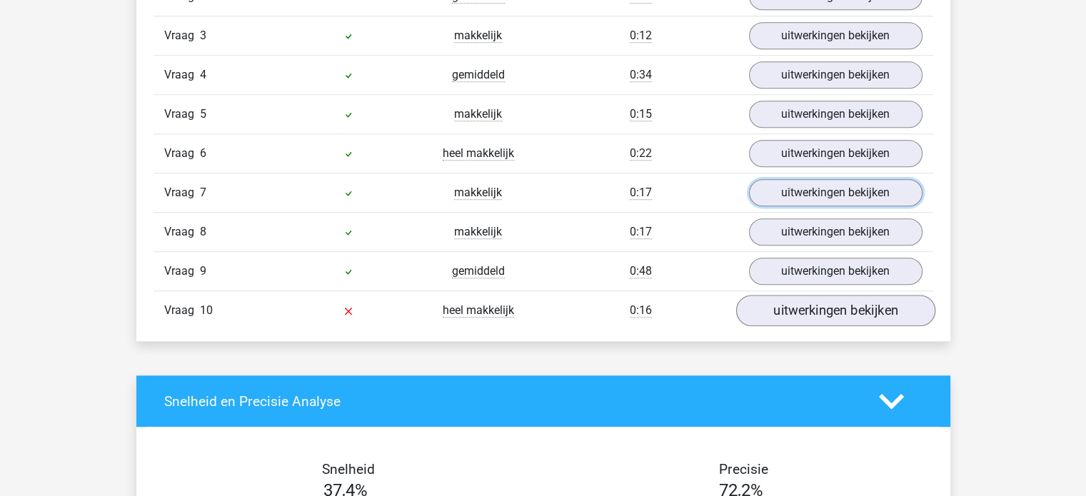
scroll to position [1142, 0]
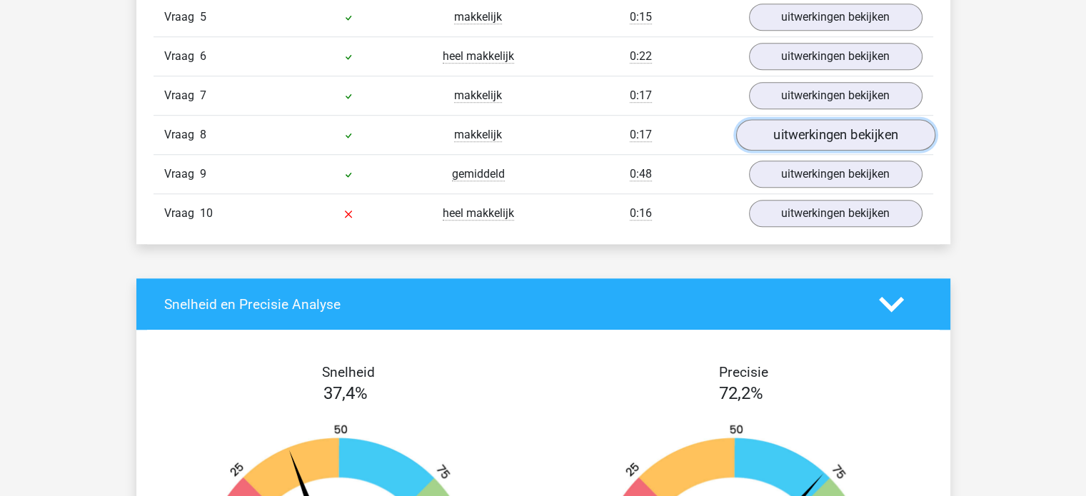
click at [801, 133] on link "uitwerkingen bekijken" at bounding box center [834, 135] width 199 height 31
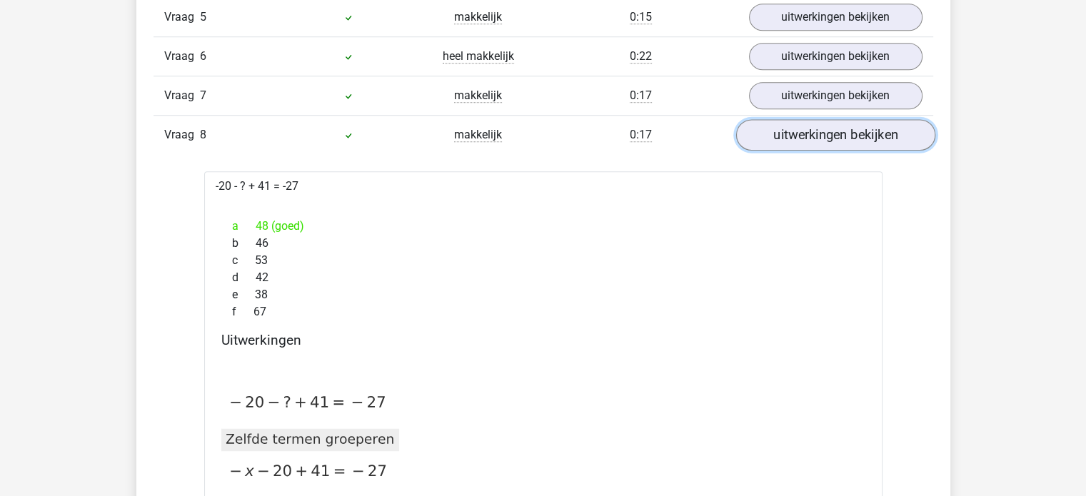
click at [801, 133] on link "uitwerkingen bekijken" at bounding box center [834, 135] width 199 height 31
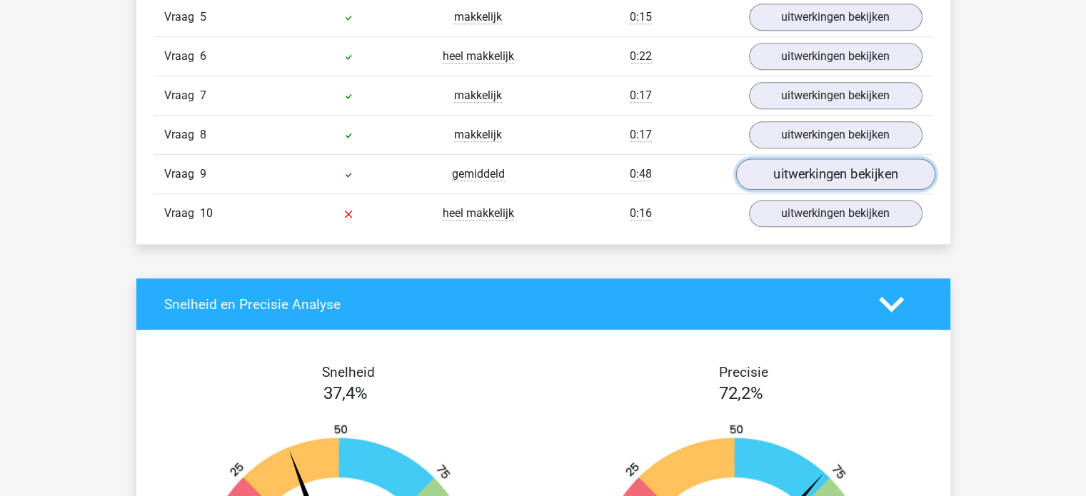
click at [814, 165] on link "uitwerkingen bekijken" at bounding box center [834, 174] width 199 height 31
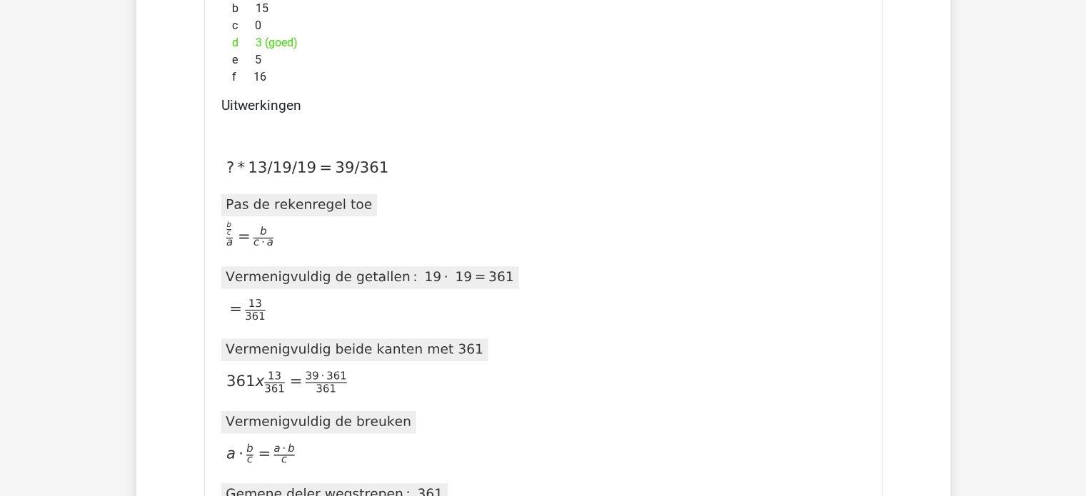
scroll to position [1427, 0]
